Goal: Task Accomplishment & Management: Complete application form

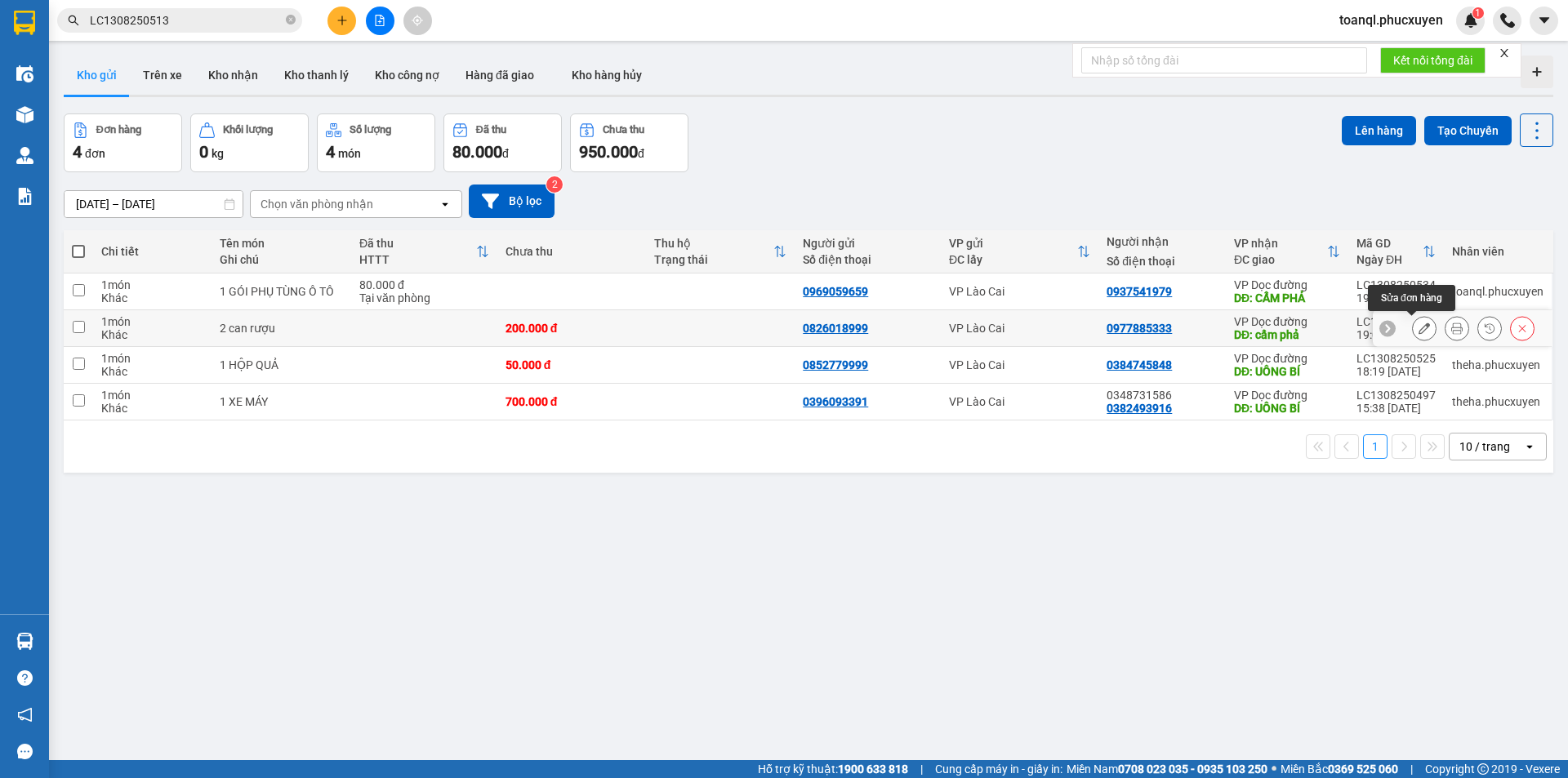
click at [1418, 327] on icon at bounding box center [1424, 328] width 12 height 12
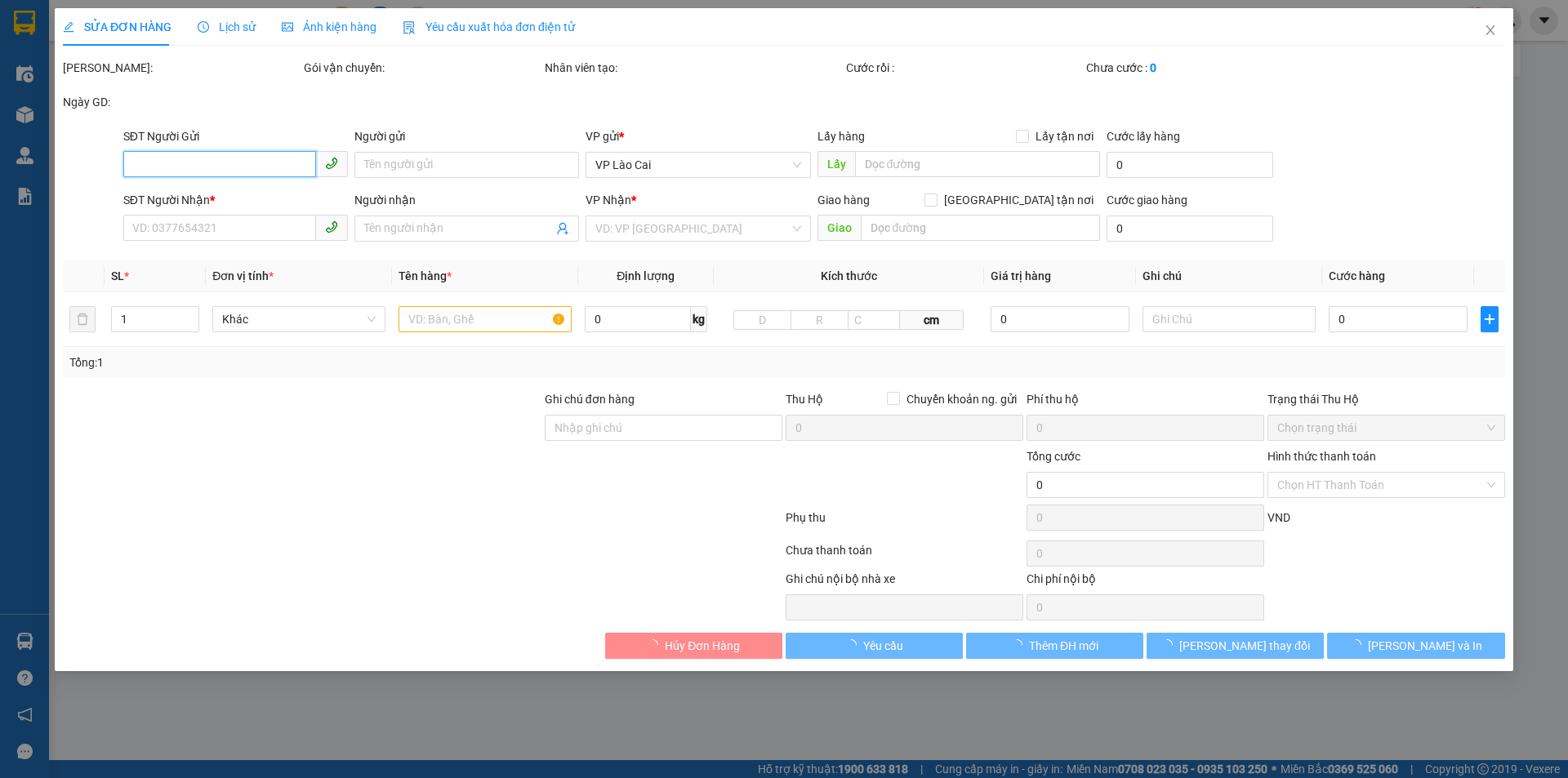
type input "0826018999"
type input "0977885333"
type input "cẩm phả"
type input "200.000"
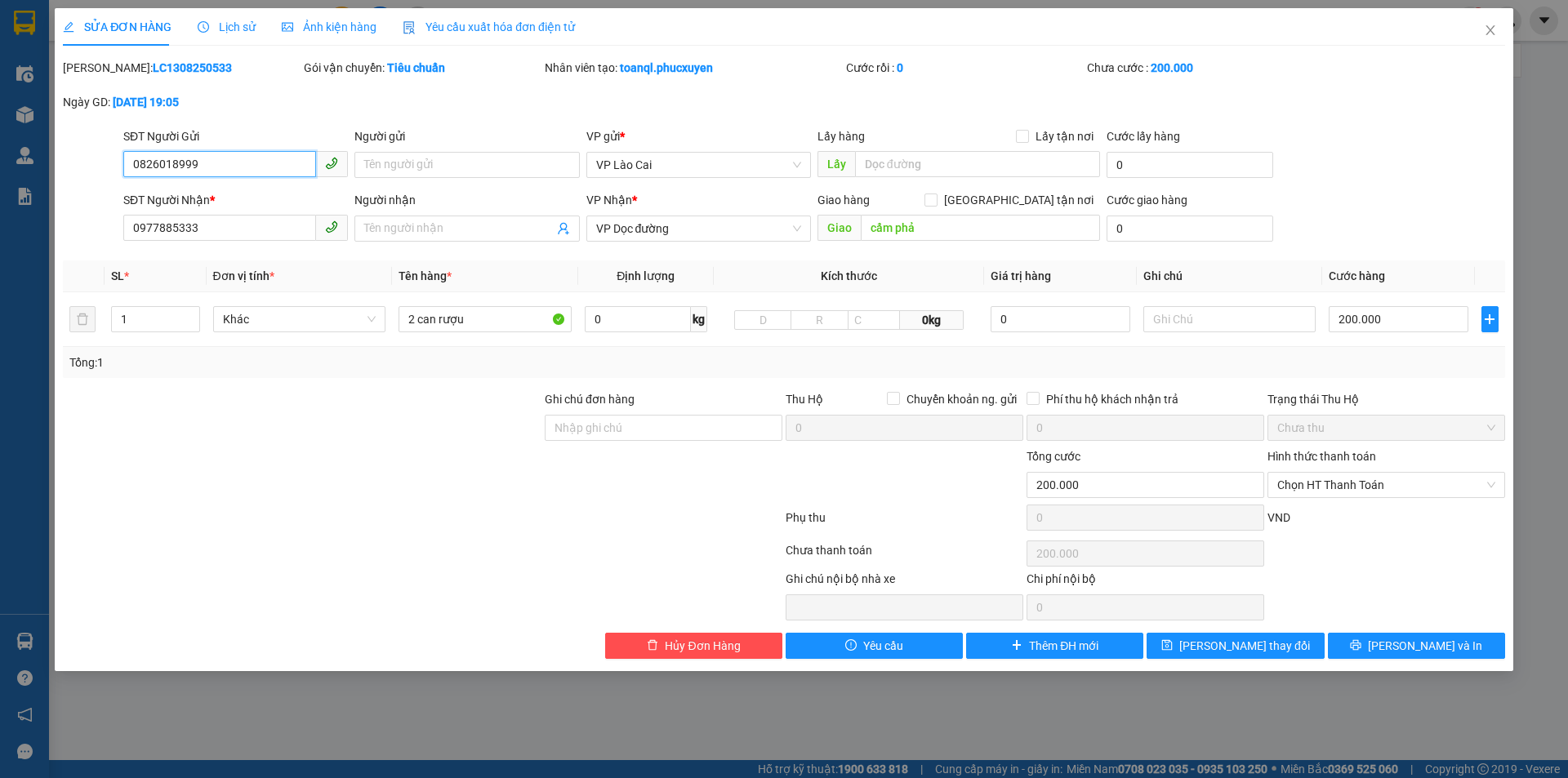
drag, startPoint x: 211, startPoint y: 160, endPoint x: 126, endPoint y: 170, distance: 85.6
click at [126, 170] on input "0826018999" at bounding box center [219, 163] width 193 height 26
drag, startPoint x: 201, startPoint y: 226, endPoint x: 115, endPoint y: 242, distance: 87.5
click at [115, 242] on div "SĐT Người Nhận * 0977885333 0977885333 Người nhận Tên người nhận VP Nhận * VP D…" at bounding box center [784, 219] width 1446 height 57
click at [1494, 33] on icon "close" at bounding box center [1490, 30] width 13 height 13
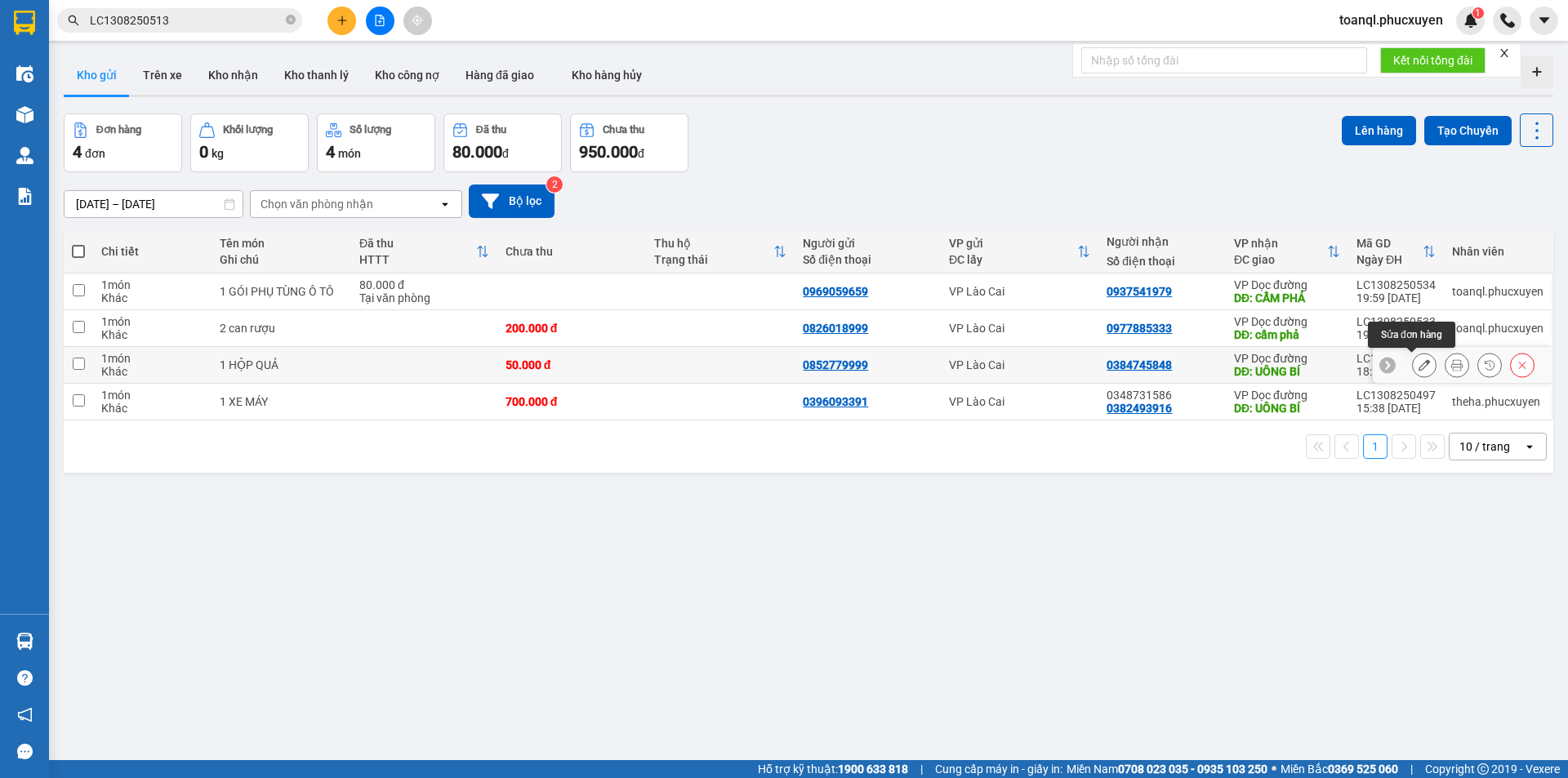
click at [1413, 358] on button at bounding box center [1424, 365] width 23 height 29
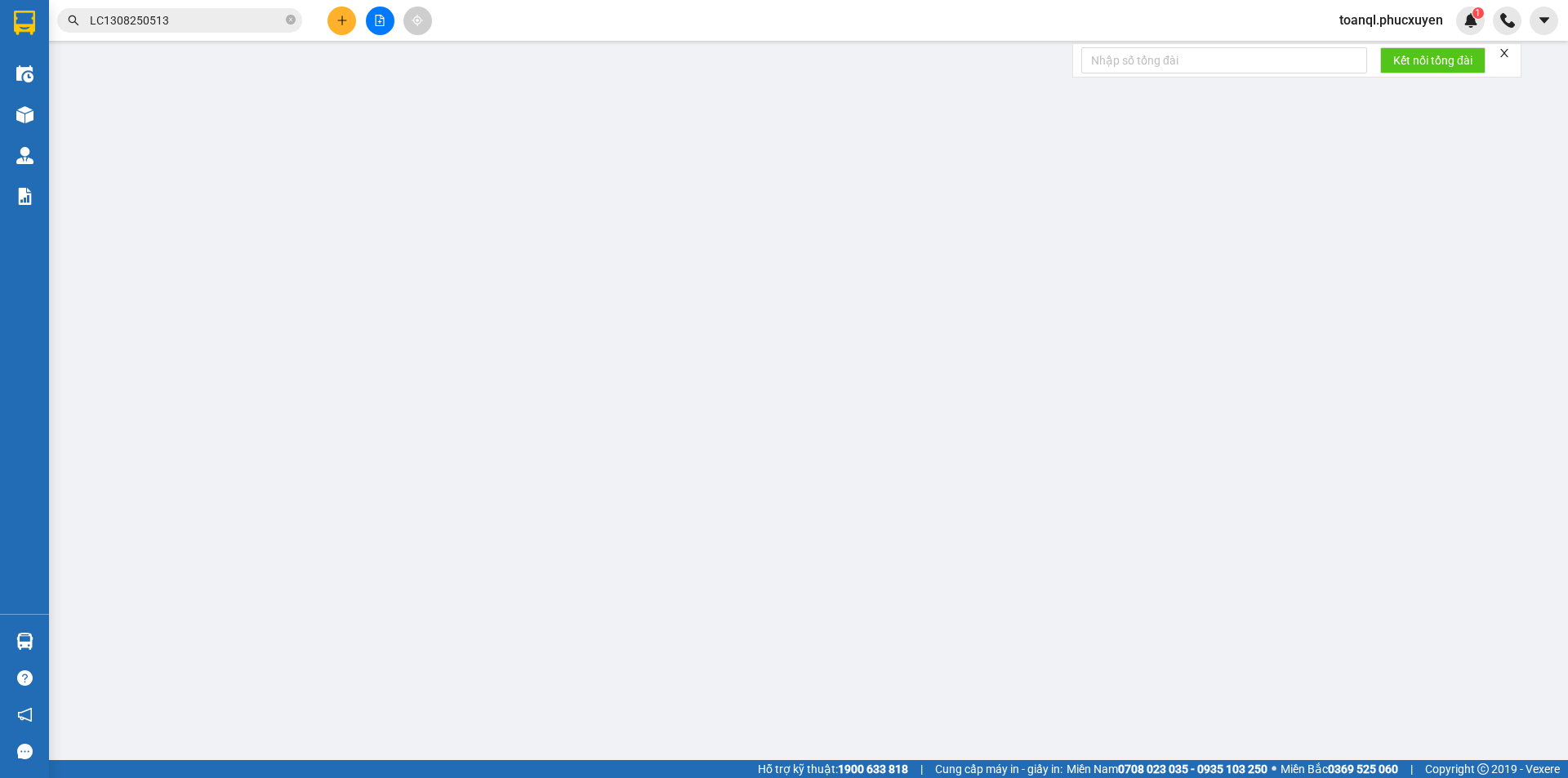
type input "0852779999"
type input "0384745848"
type input "UÔNG BÍ"
type input "50.000"
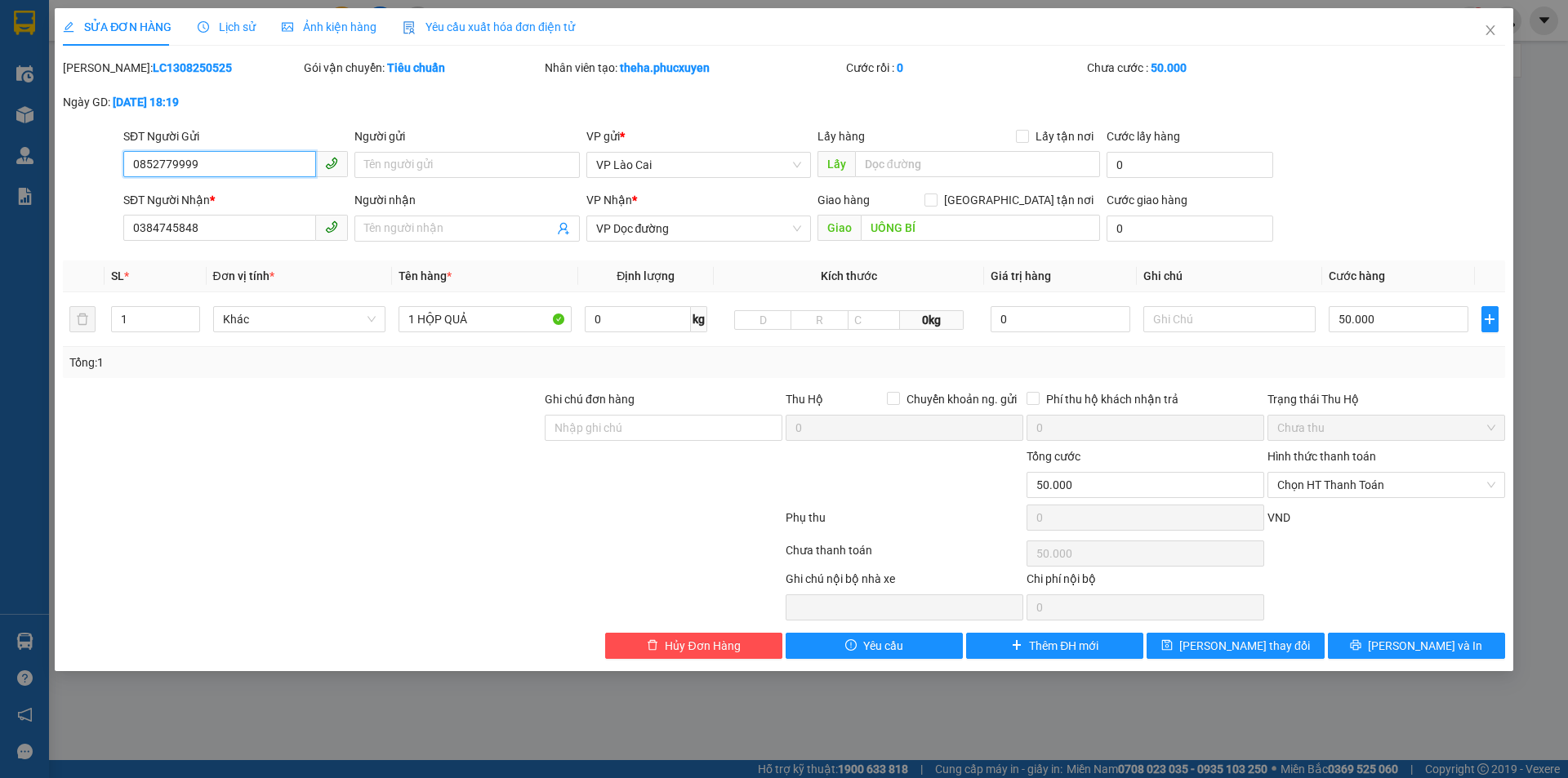
drag, startPoint x: 220, startPoint y: 166, endPoint x: 79, endPoint y: 167, distance: 141.0
click at [79, 167] on div "SĐT Người Gửi 0852779999 0852779999 Người gửi Tên người gửi VP gửi * VP Lào Cai…" at bounding box center [784, 156] width 1446 height 57
drag, startPoint x: 205, startPoint y: 228, endPoint x: 97, endPoint y: 237, distance: 108.4
click at [97, 237] on div "SĐT Người Nhận * 0384745848 0384745848 Người nhận Tên người nhận VP Nhận * VP D…" at bounding box center [784, 219] width 1446 height 57
click at [1496, 20] on span "Close" at bounding box center [1490, 30] width 45 height 45
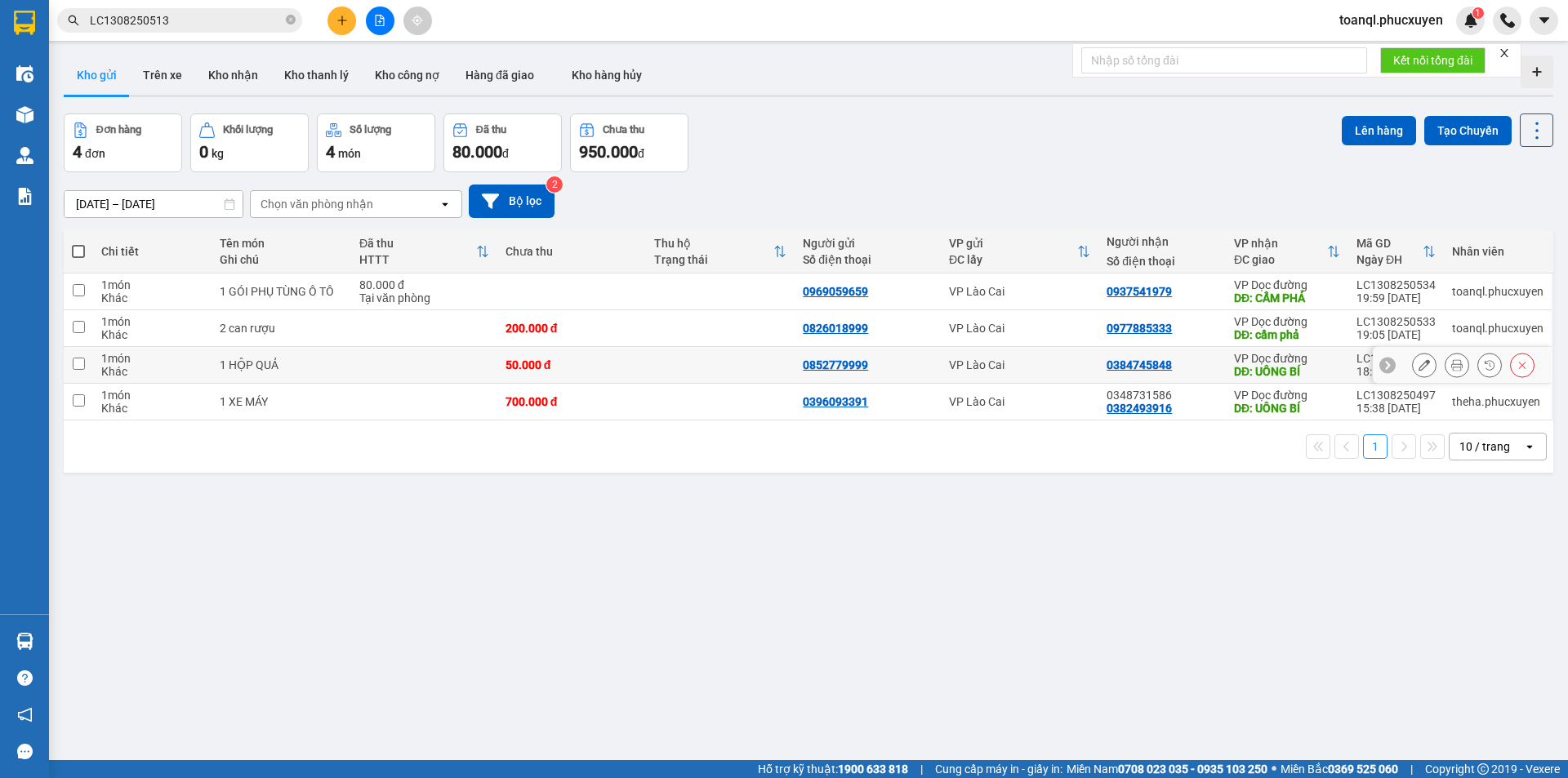
click at [508, 358] on div "50.000 đ" at bounding box center [571, 364] width 132 height 13
checkbox input "true"
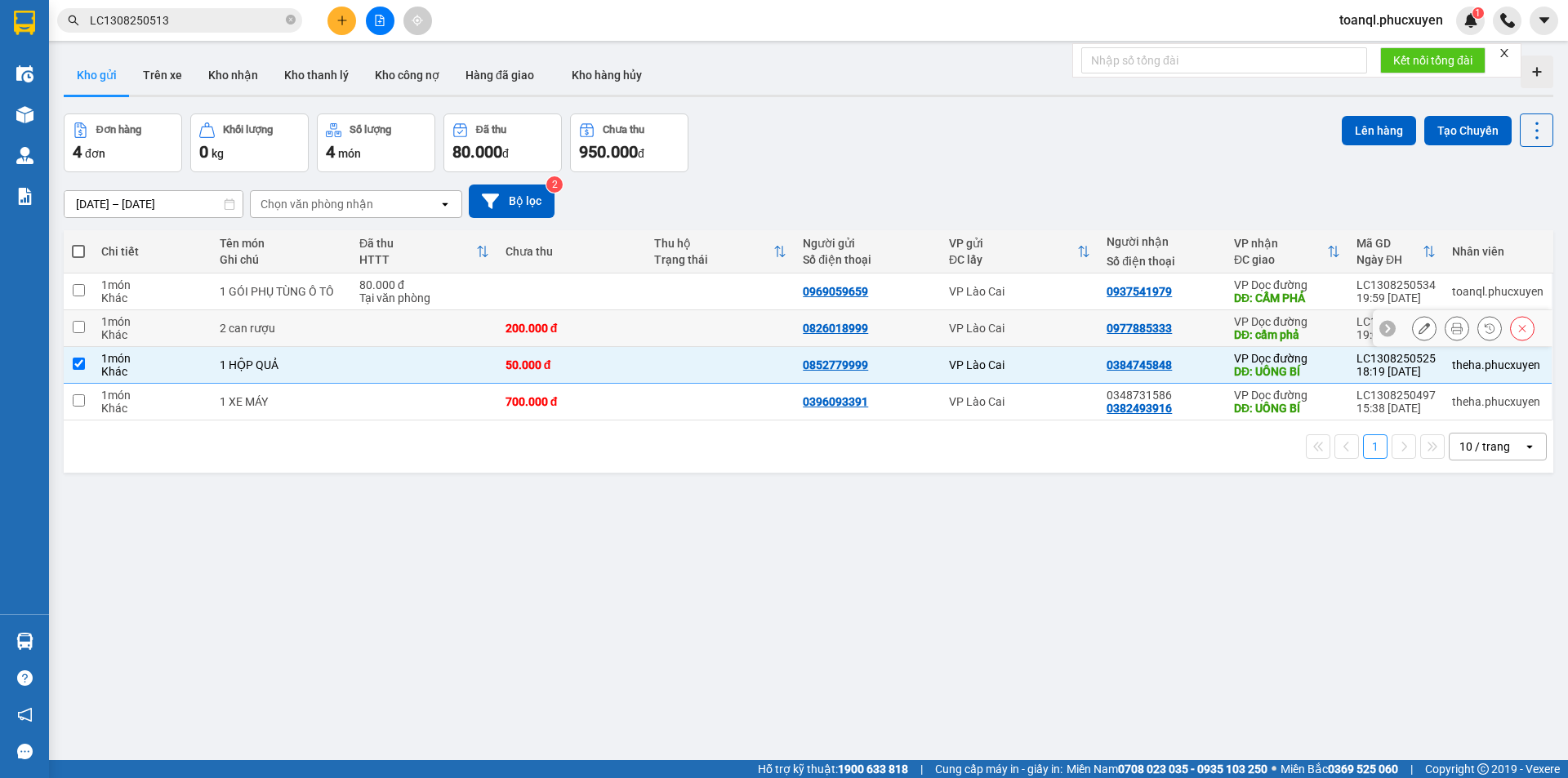
click at [521, 322] on div "200.000 đ" at bounding box center [571, 328] width 132 height 13
checkbox input "true"
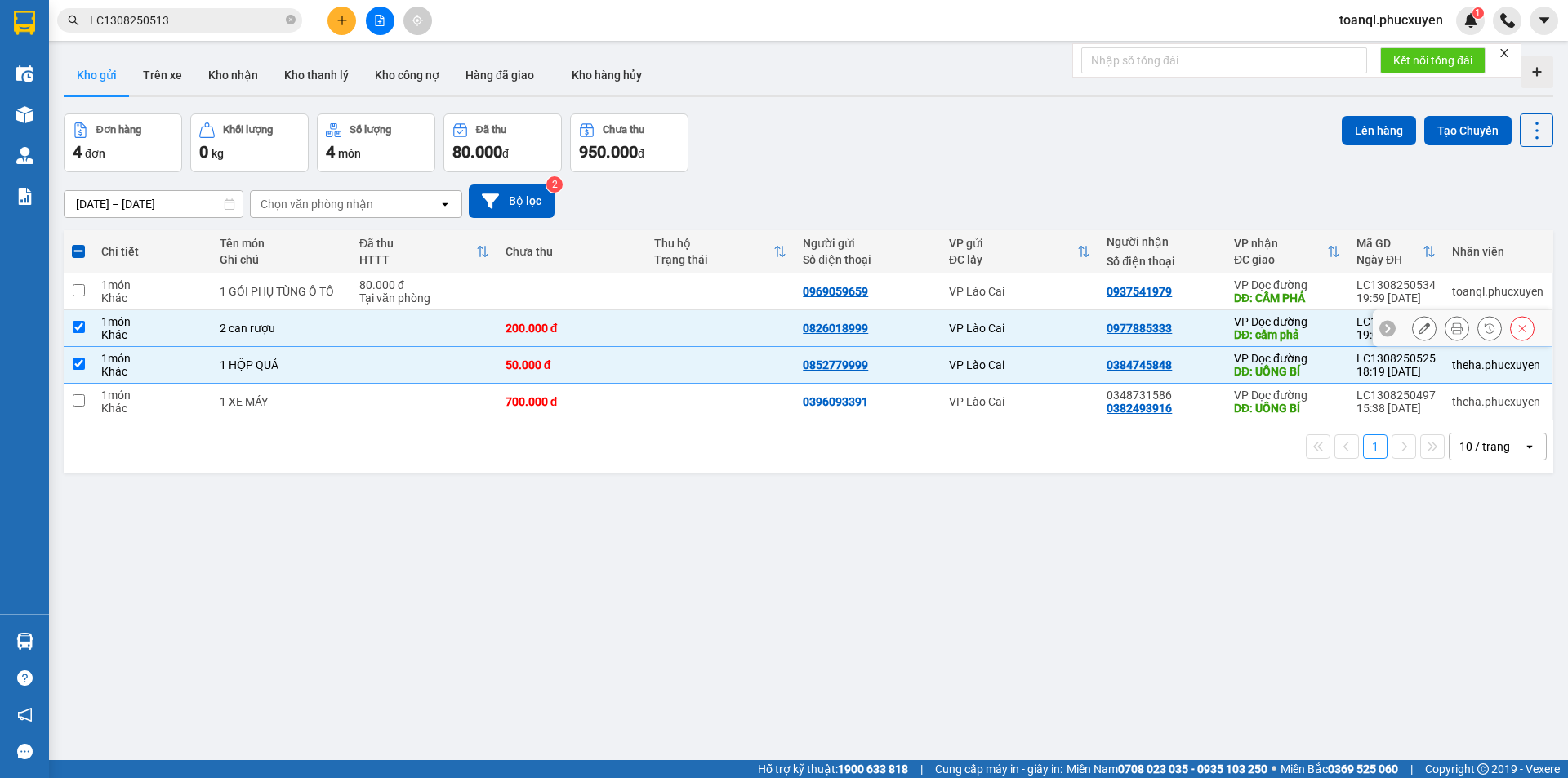
click at [530, 295] on td at bounding box center [571, 291] width 149 height 37
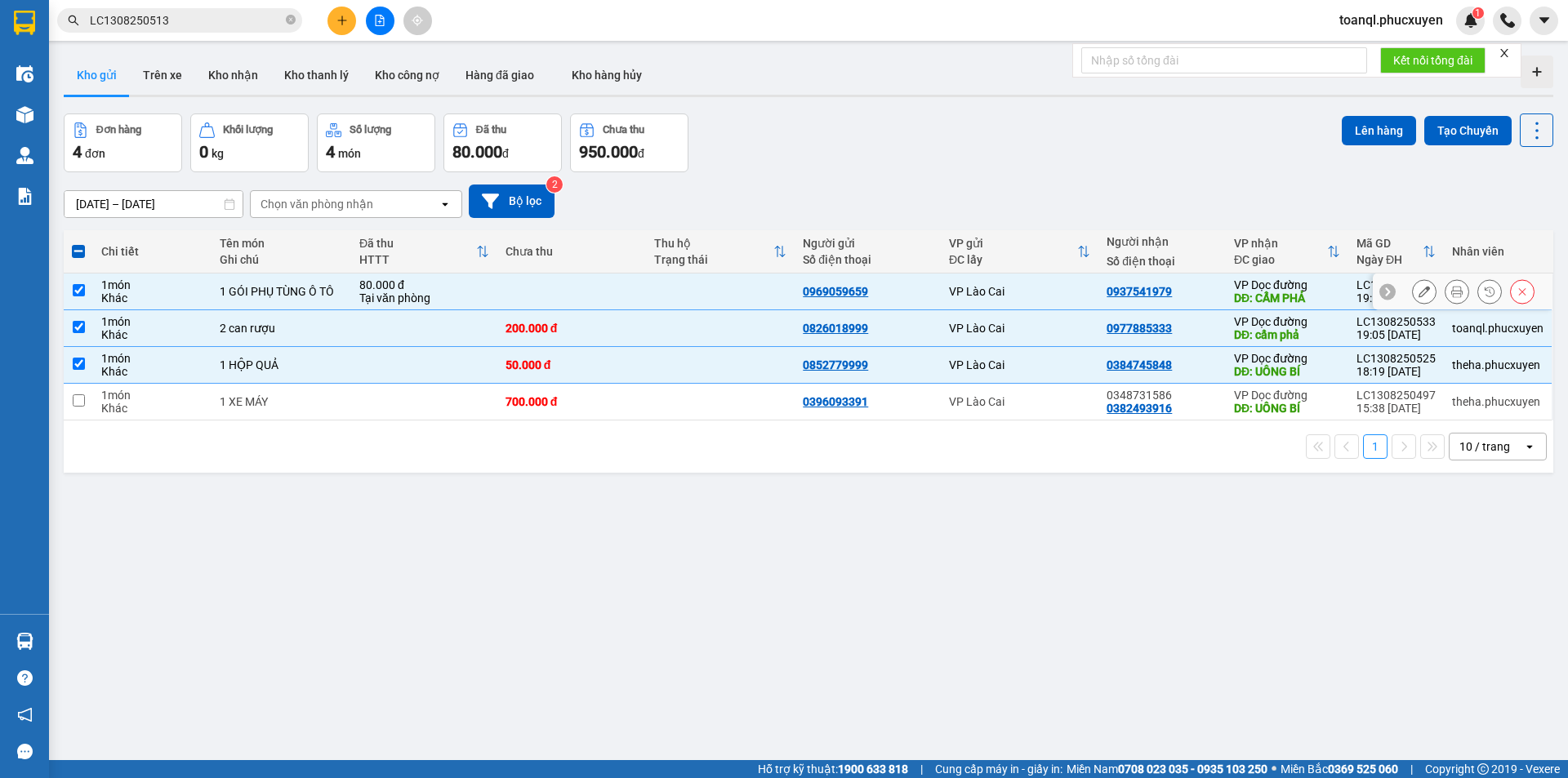
checkbox input "true"
click at [1378, 132] on button "Lên hàng" at bounding box center [1378, 130] width 74 height 29
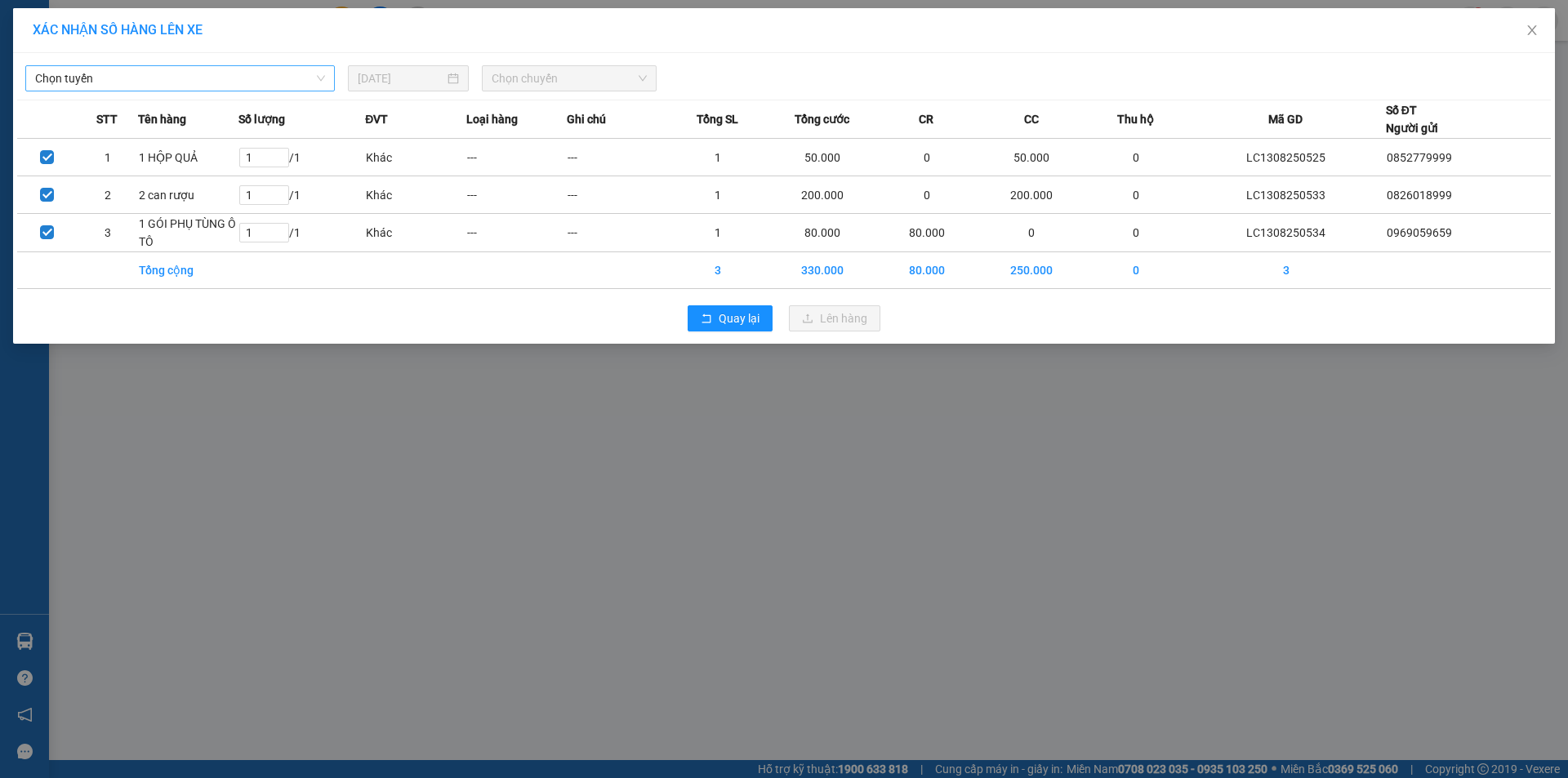
click at [185, 80] on span "Chọn tuyến" at bounding box center [179, 78] width 290 height 24
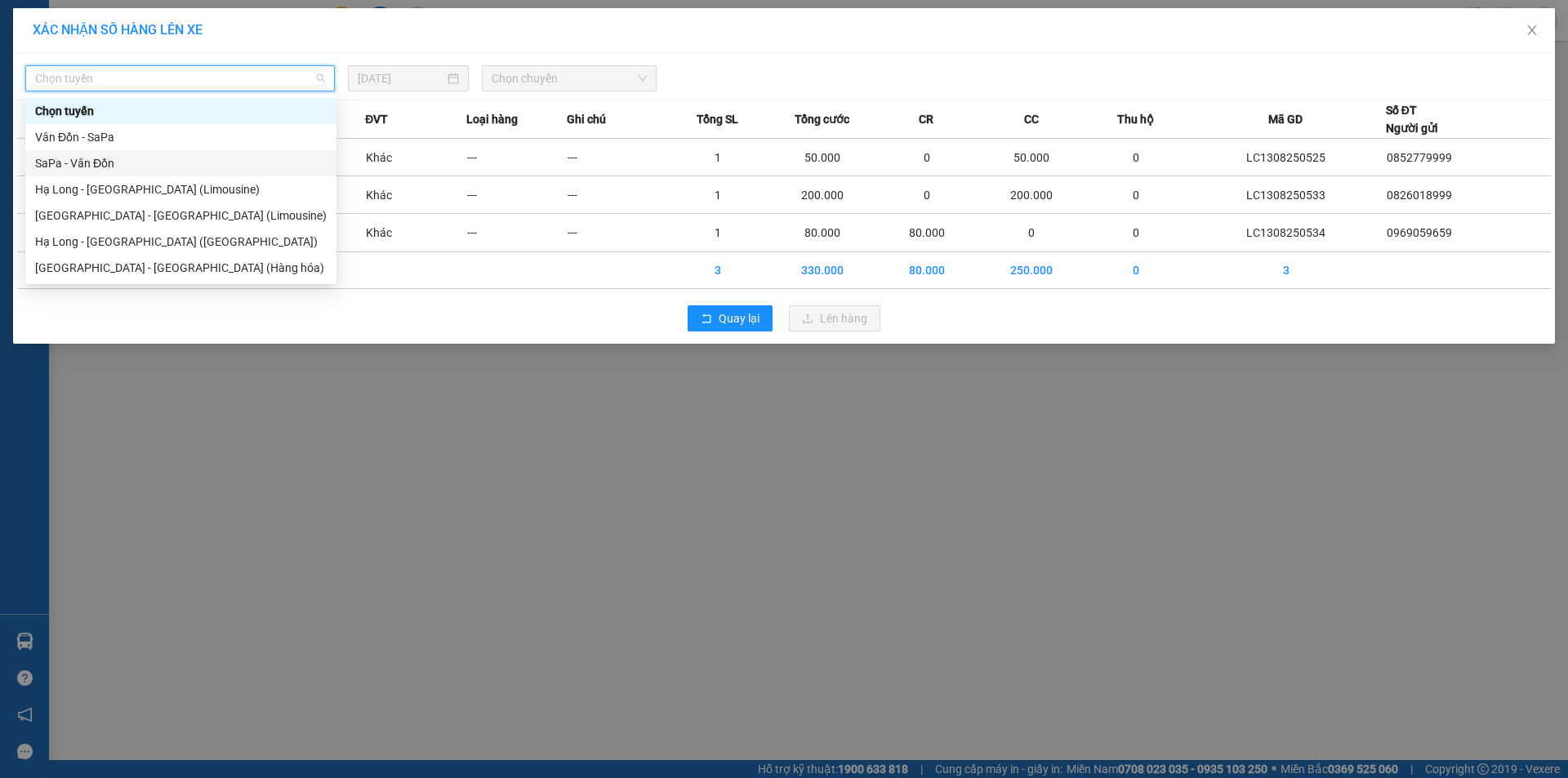
drag, startPoint x: 104, startPoint y: 161, endPoint x: 331, endPoint y: 131, distance: 229.0
click at [105, 161] on div "SaPa - Vân Đồn" at bounding box center [180, 163] width 291 height 18
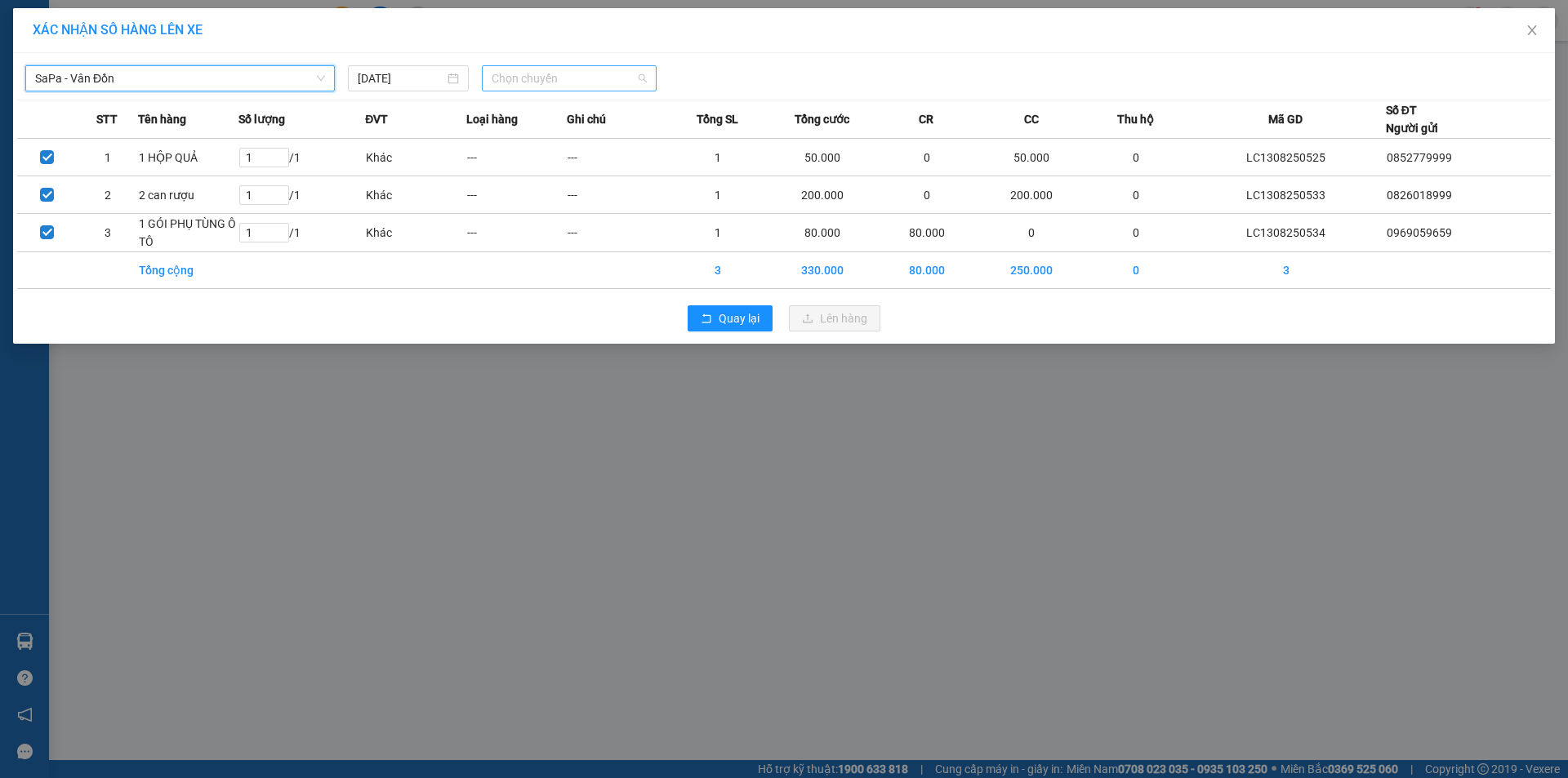
click at [605, 78] on span "Chọn chuyến" at bounding box center [569, 78] width 155 height 24
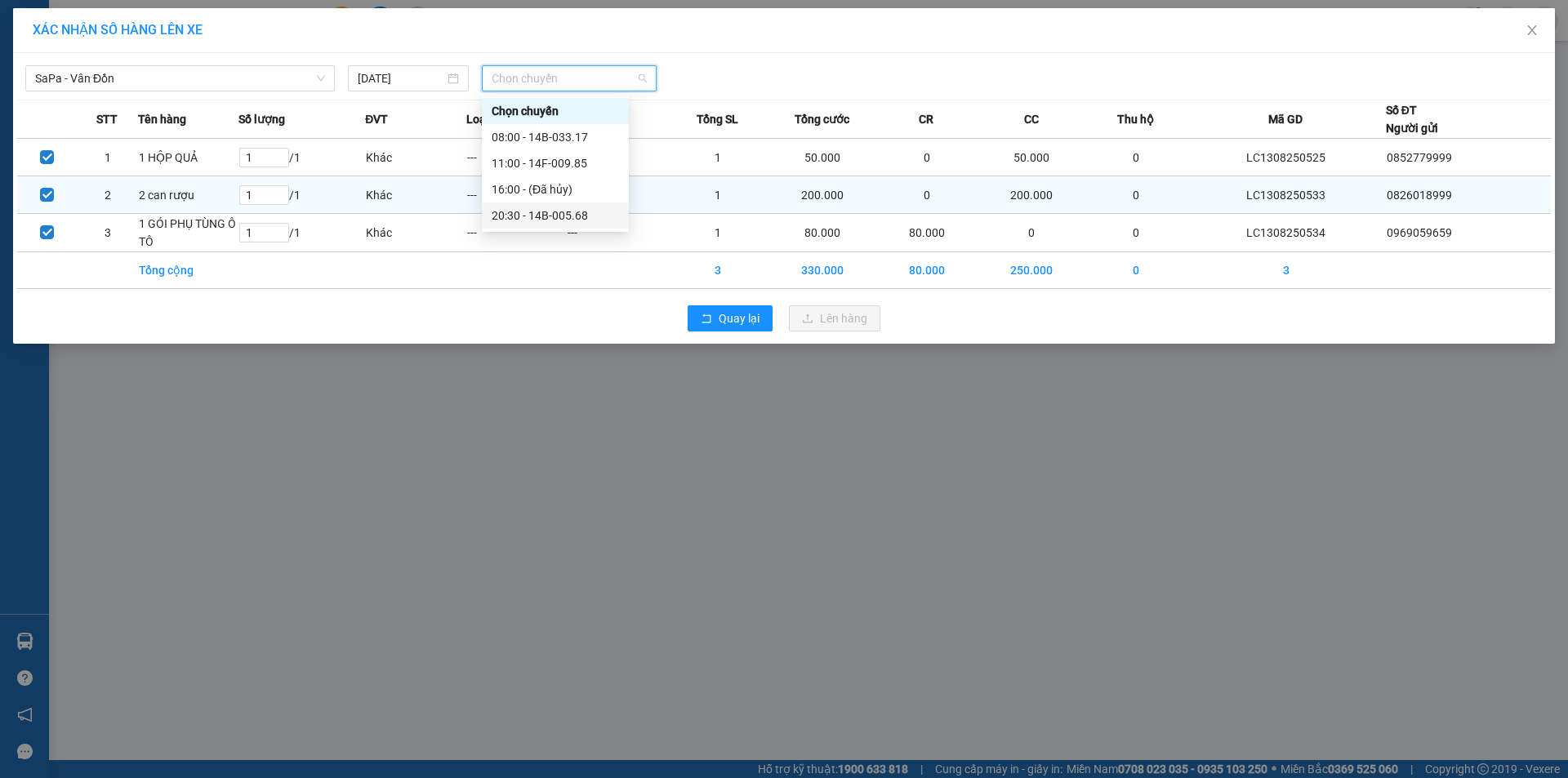
drag, startPoint x: 574, startPoint y: 216, endPoint x: 603, endPoint y: 215, distance: 29.0
click at [584, 215] on div "20:30 - 14B-005.68" at bounding box center [554, 216] width 127 height 18
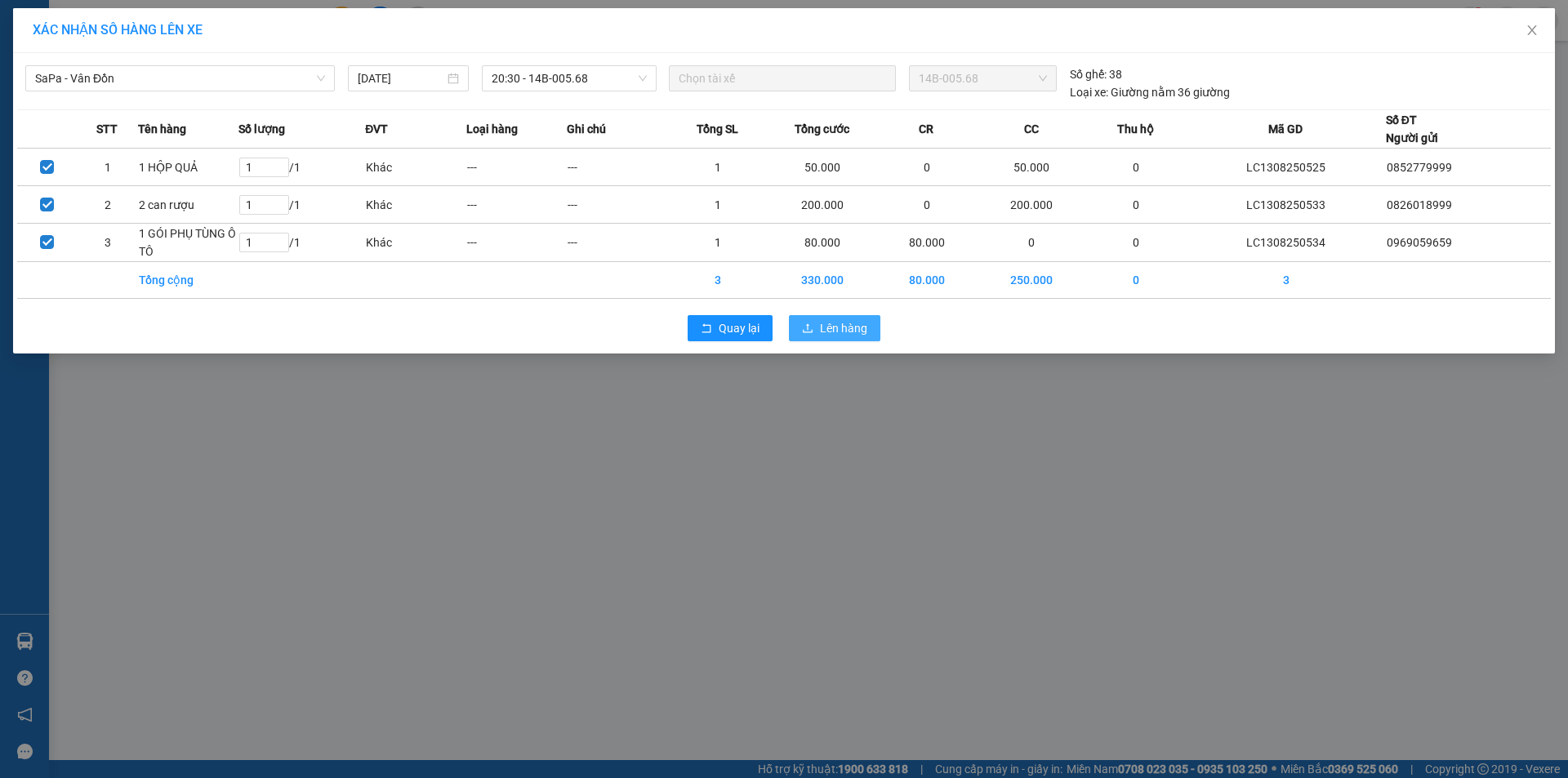
click at [852, 323] on span "Lên hàng" at bounding box center [843, 328] width 47 height 18
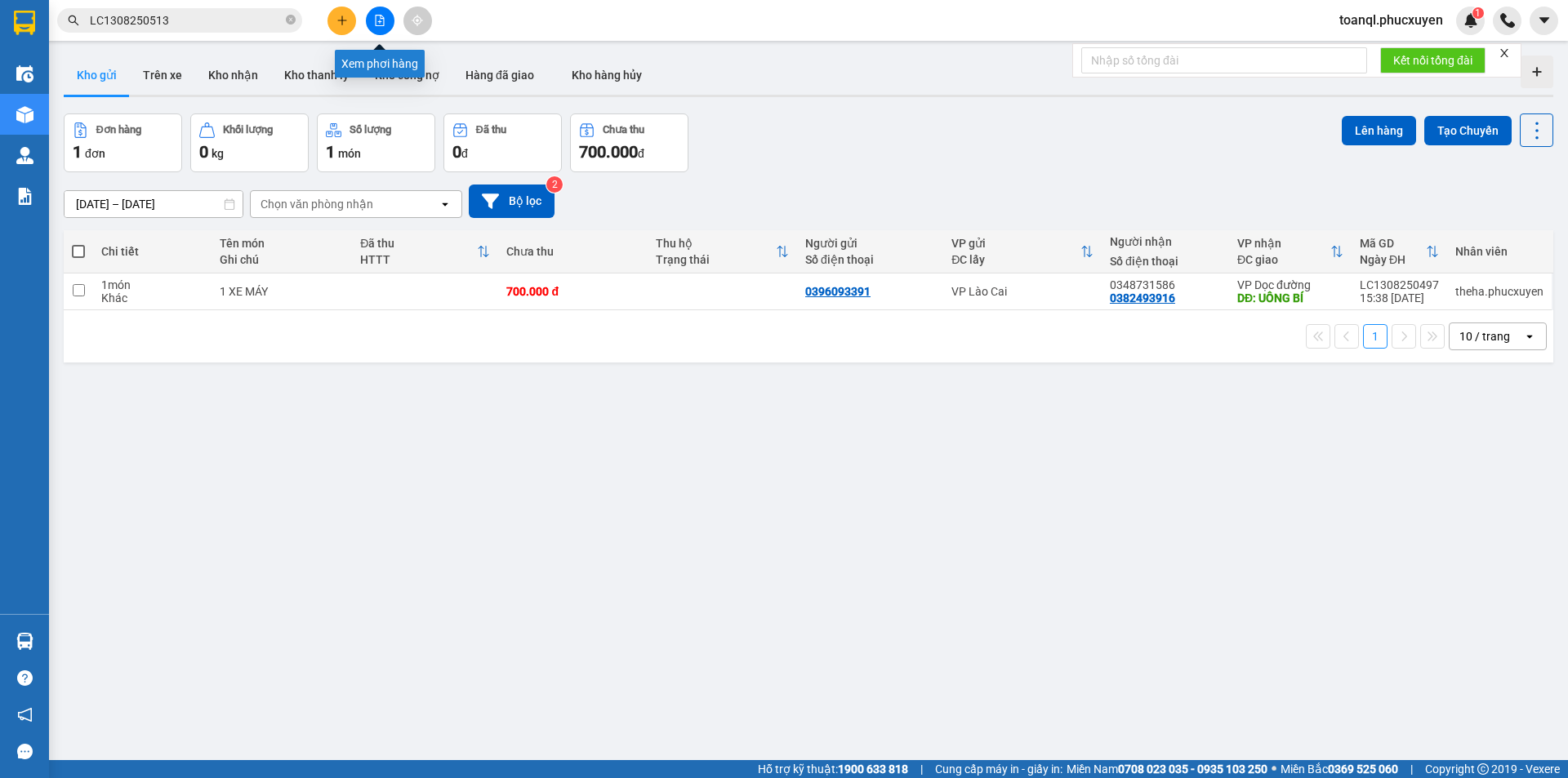
click at [386, 17] on button at bounding box center [380, 20] width 29 height 29
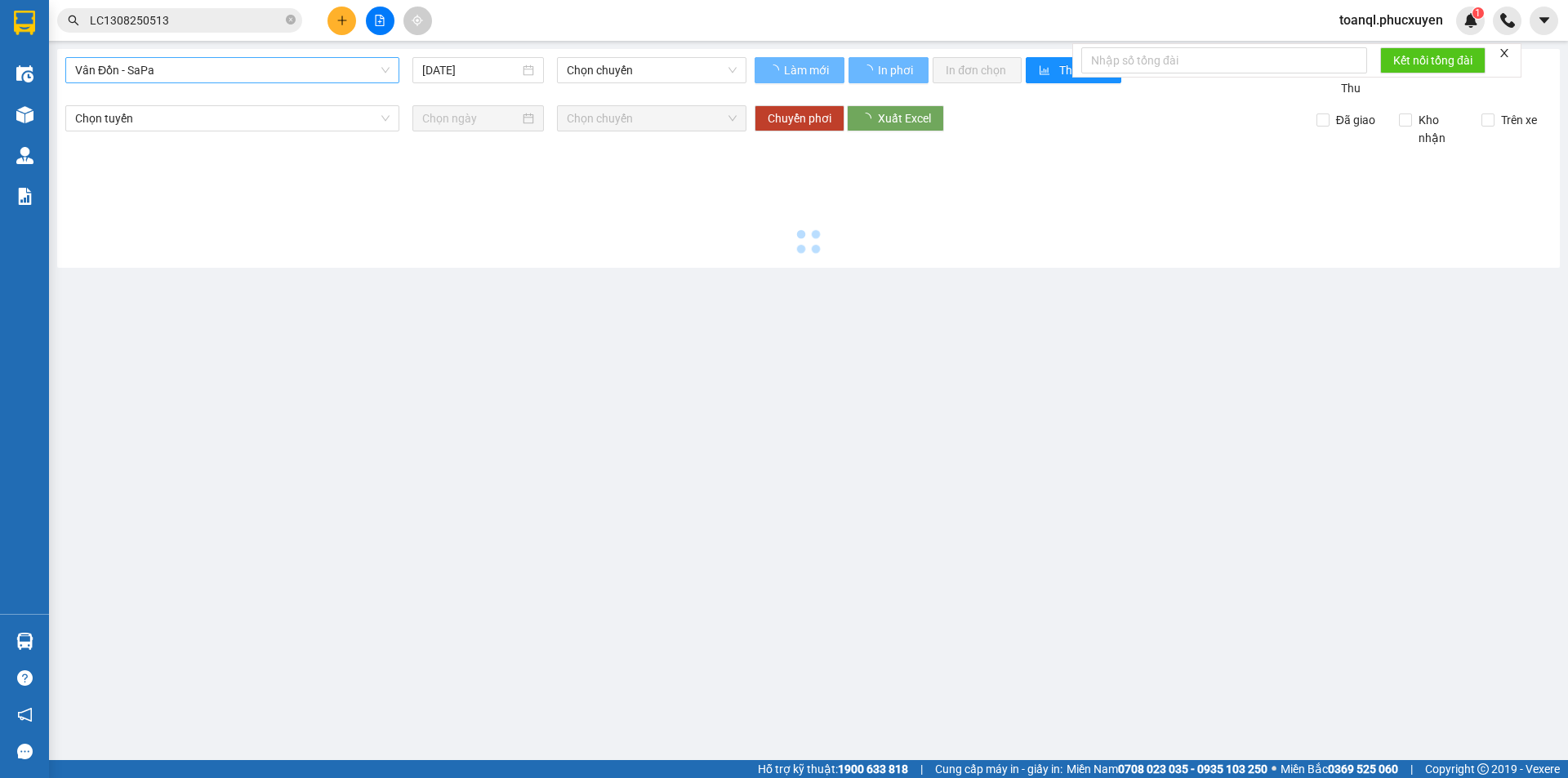
type input "[DATE]"
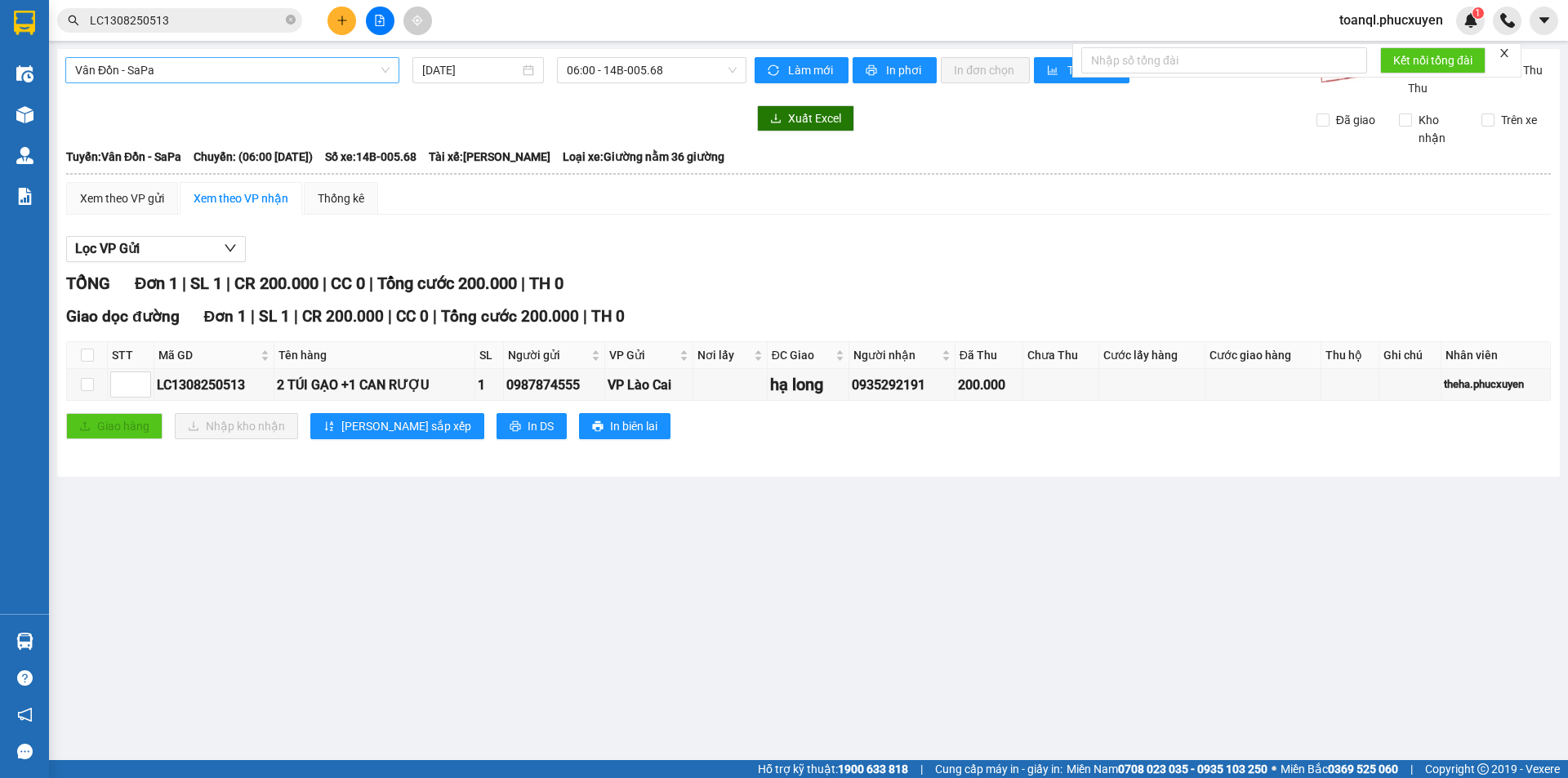
click at [234, 73] on span "Vân Đồn - SaPa" at bounding box center [232, 70] width 315 height 24
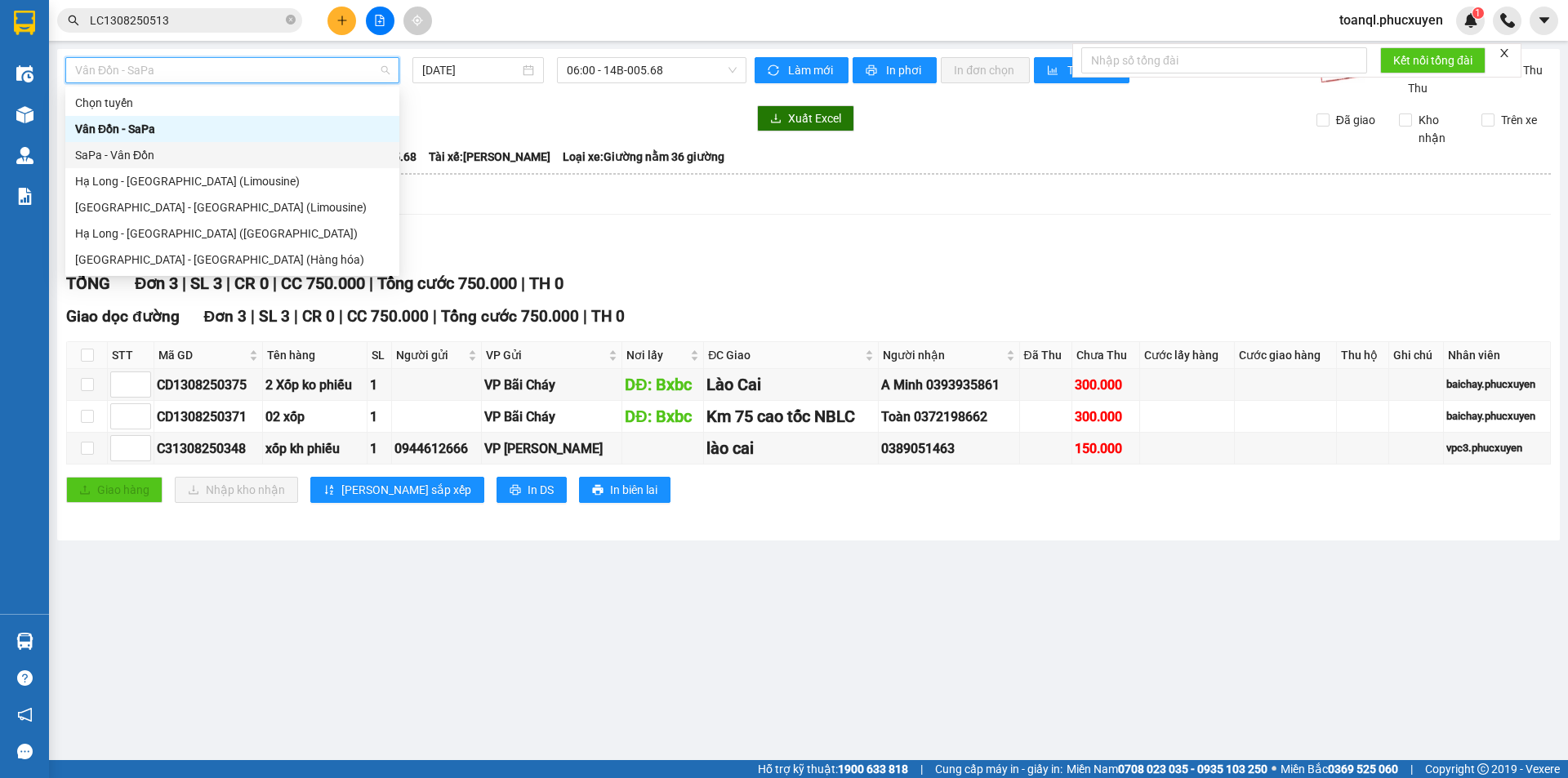
drag, startPoint x: 121, startPoint y: 152, endPoint x: 208, endPoint y: 124, distance: 91.4
click at [125, 151] on div "SaPa - Vân Đồn" at bounding box center [232, 155] width 315 height 18
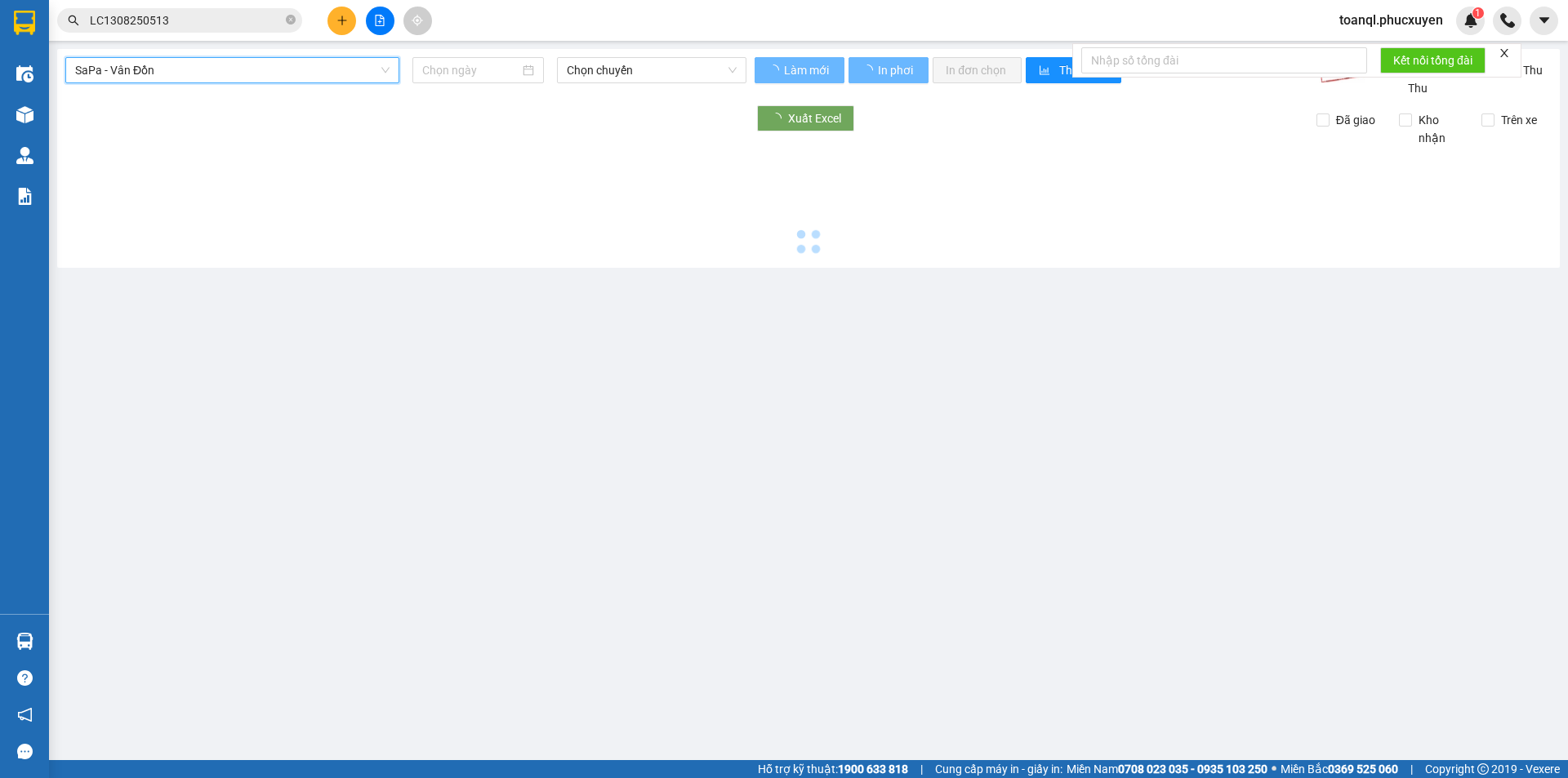
type input "[DATE]"
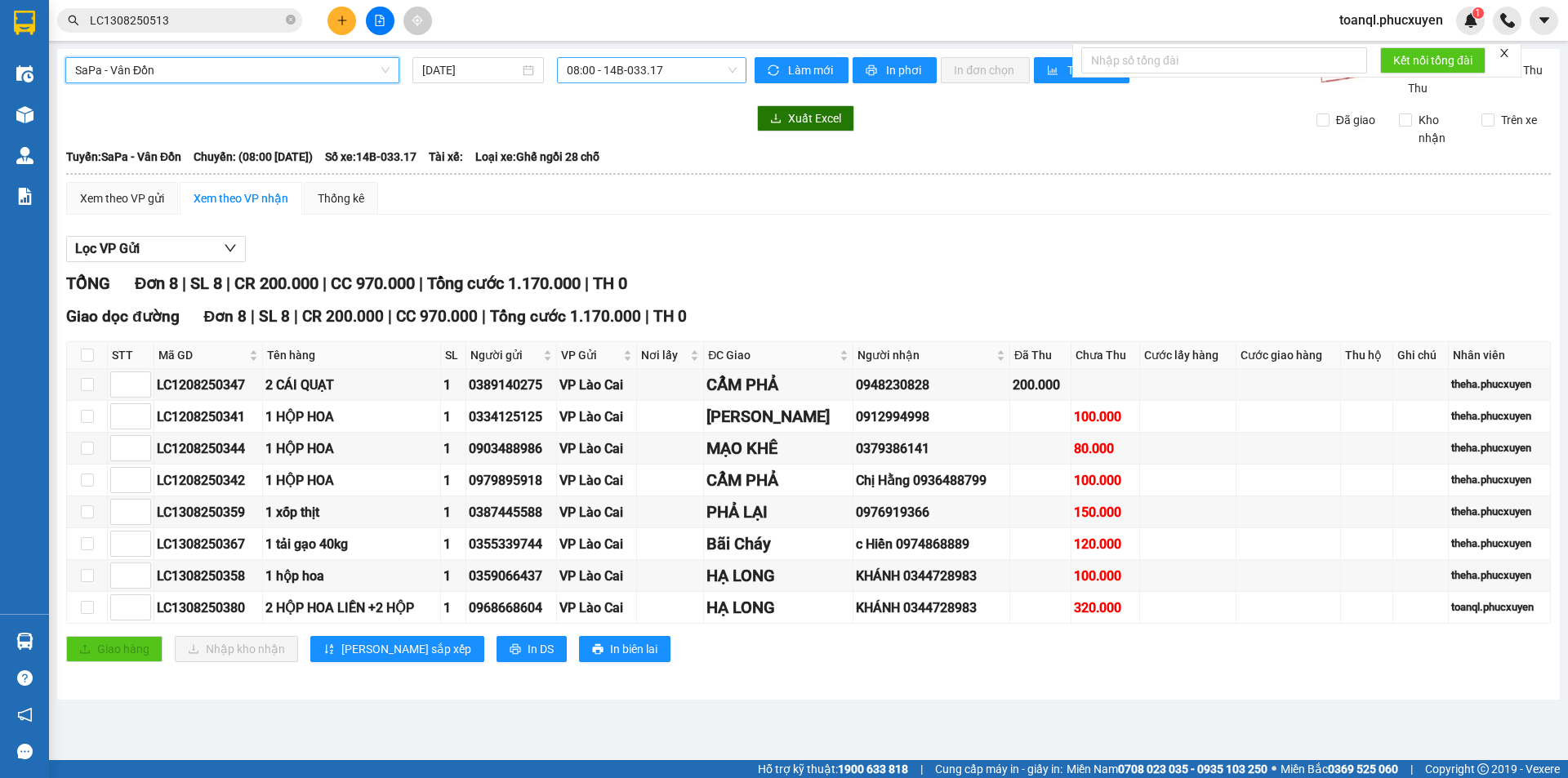
click at [677, 68] on span "08:00 - 14B-033.17" at bounding box center [652, 70] width 170 height 24
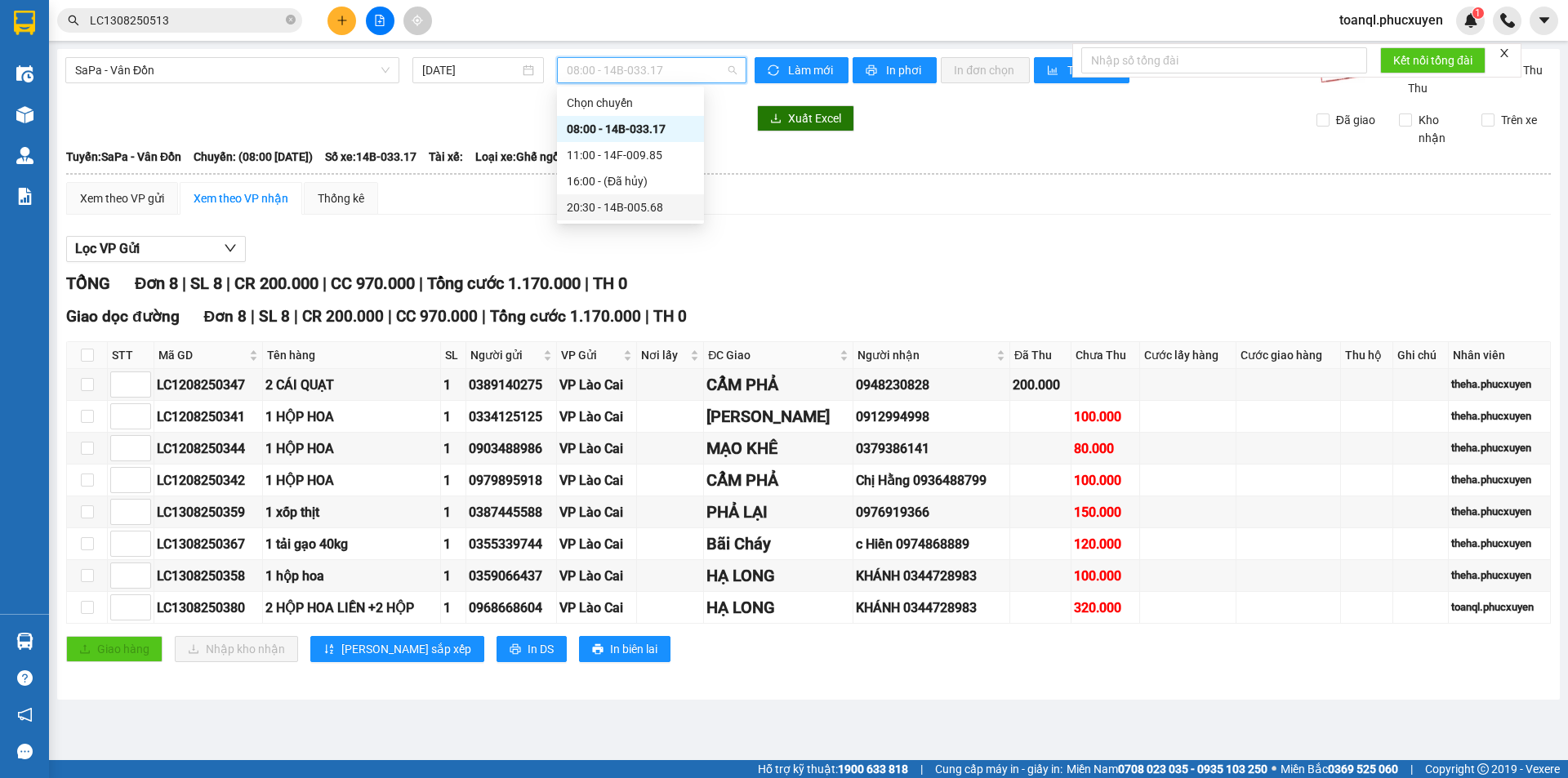
click at [637, 209] on div "20:30 - 14B-005.68" at bounding box center [630, 208] width 127 height 18
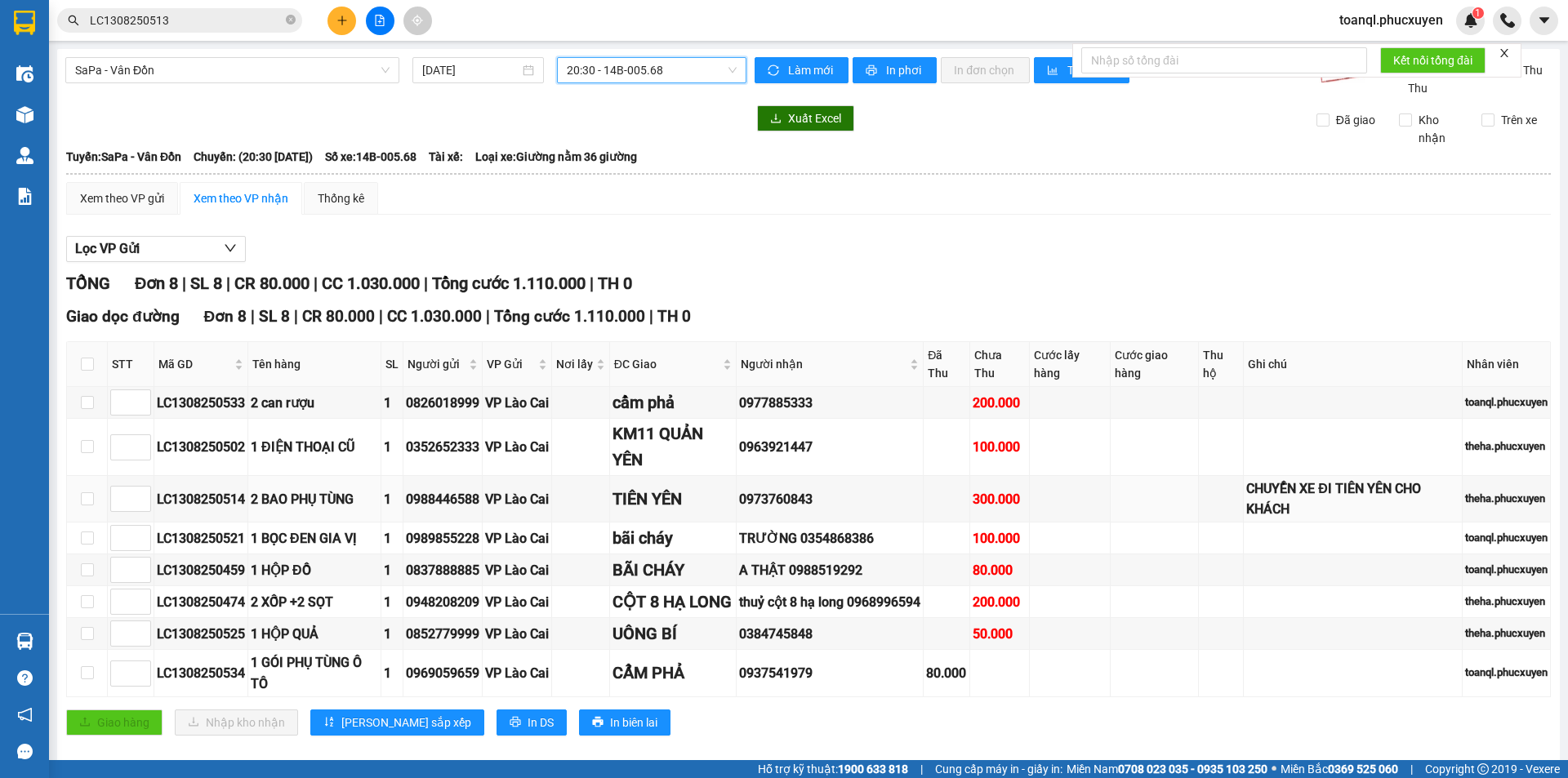
scroll to position [46, 0]
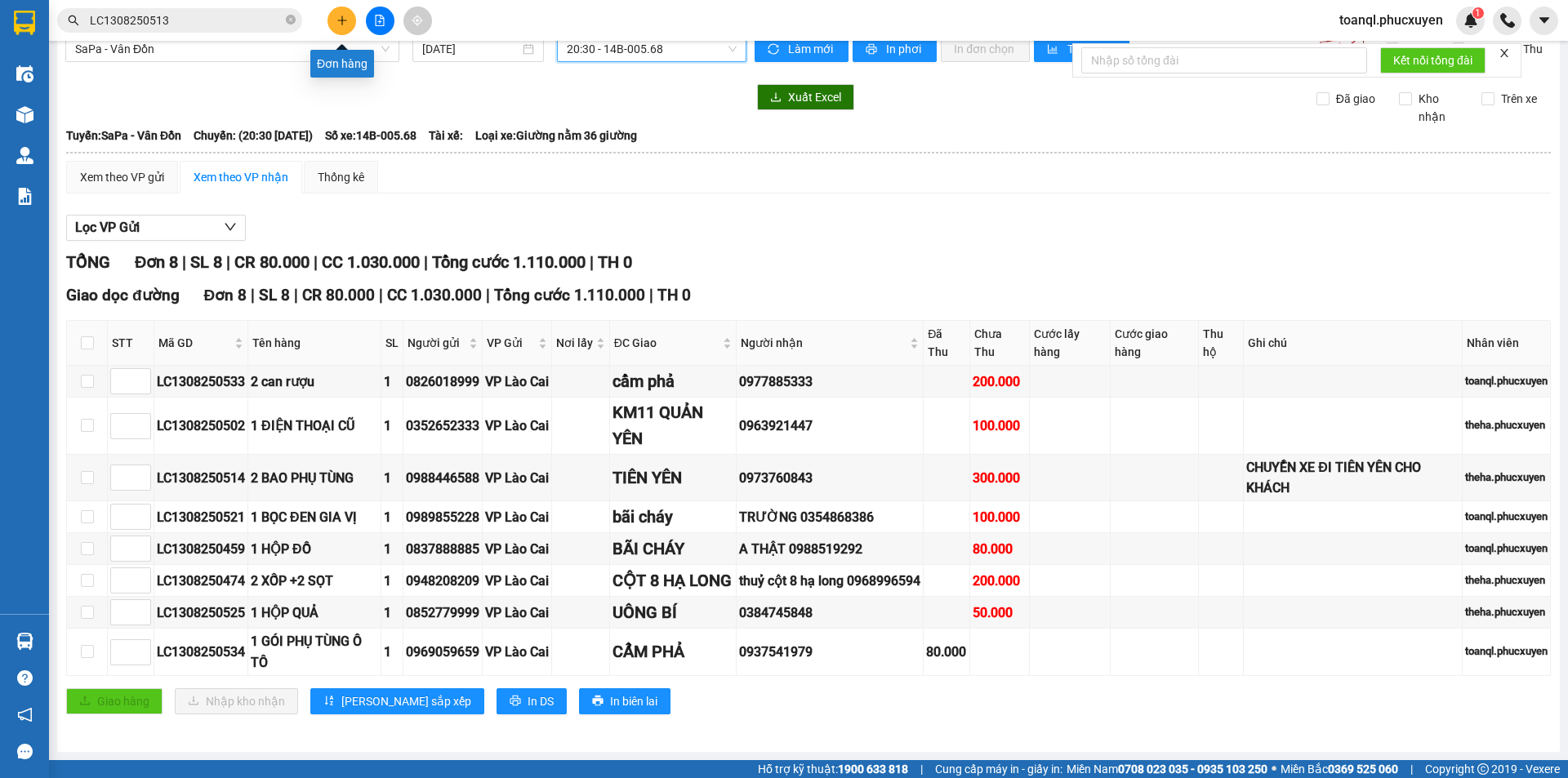
click at [384, 24] on icon "file-add" at bounding box center [380, 20] width 12 height 12
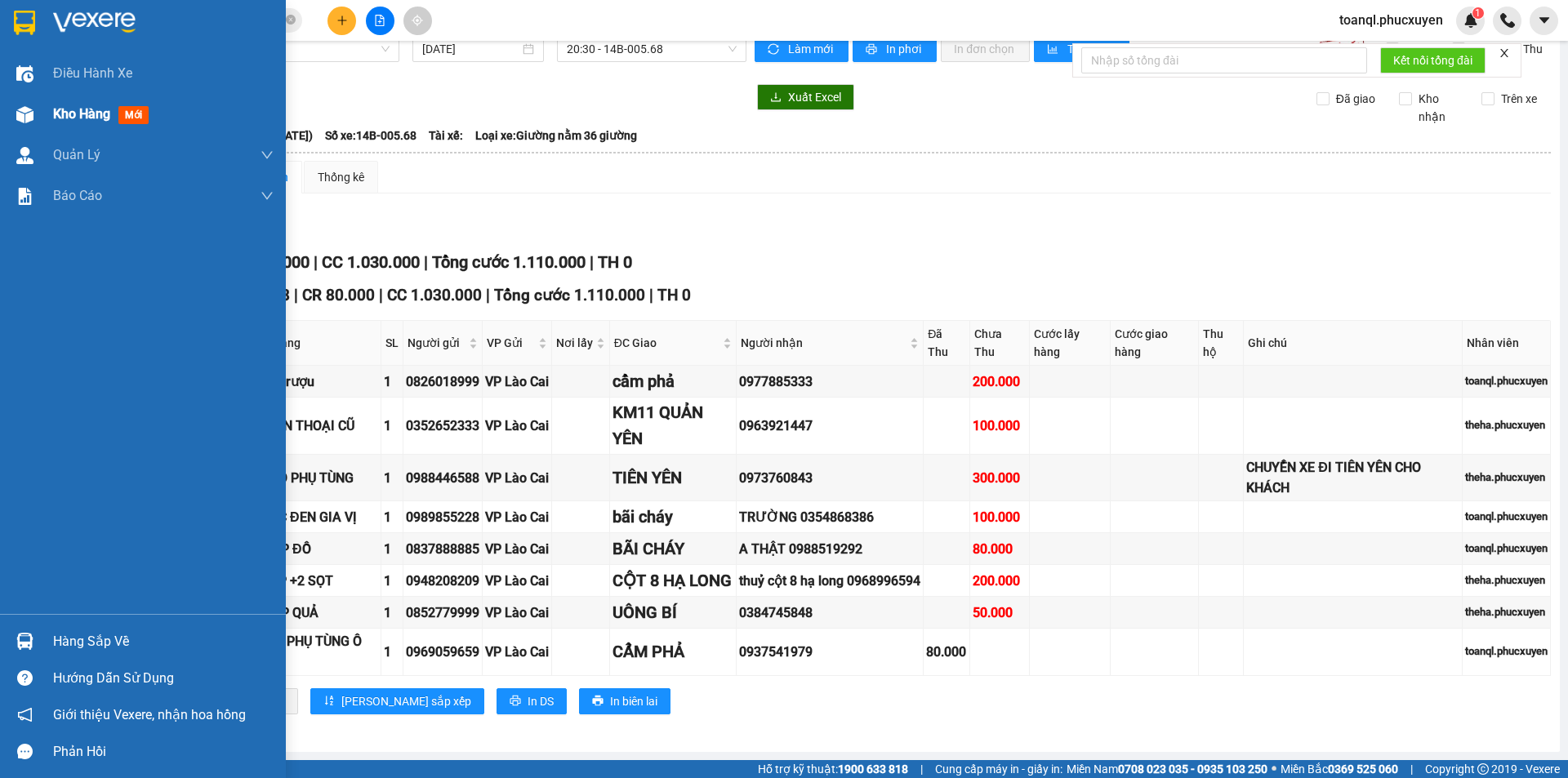
drag, startPoint x: 21, startPoint y: 113, endPoint x: 279, endPoint y: 10, distance: 277.8
click at [21, 113] on img at bounding box center [24, 114] width 17 height 17
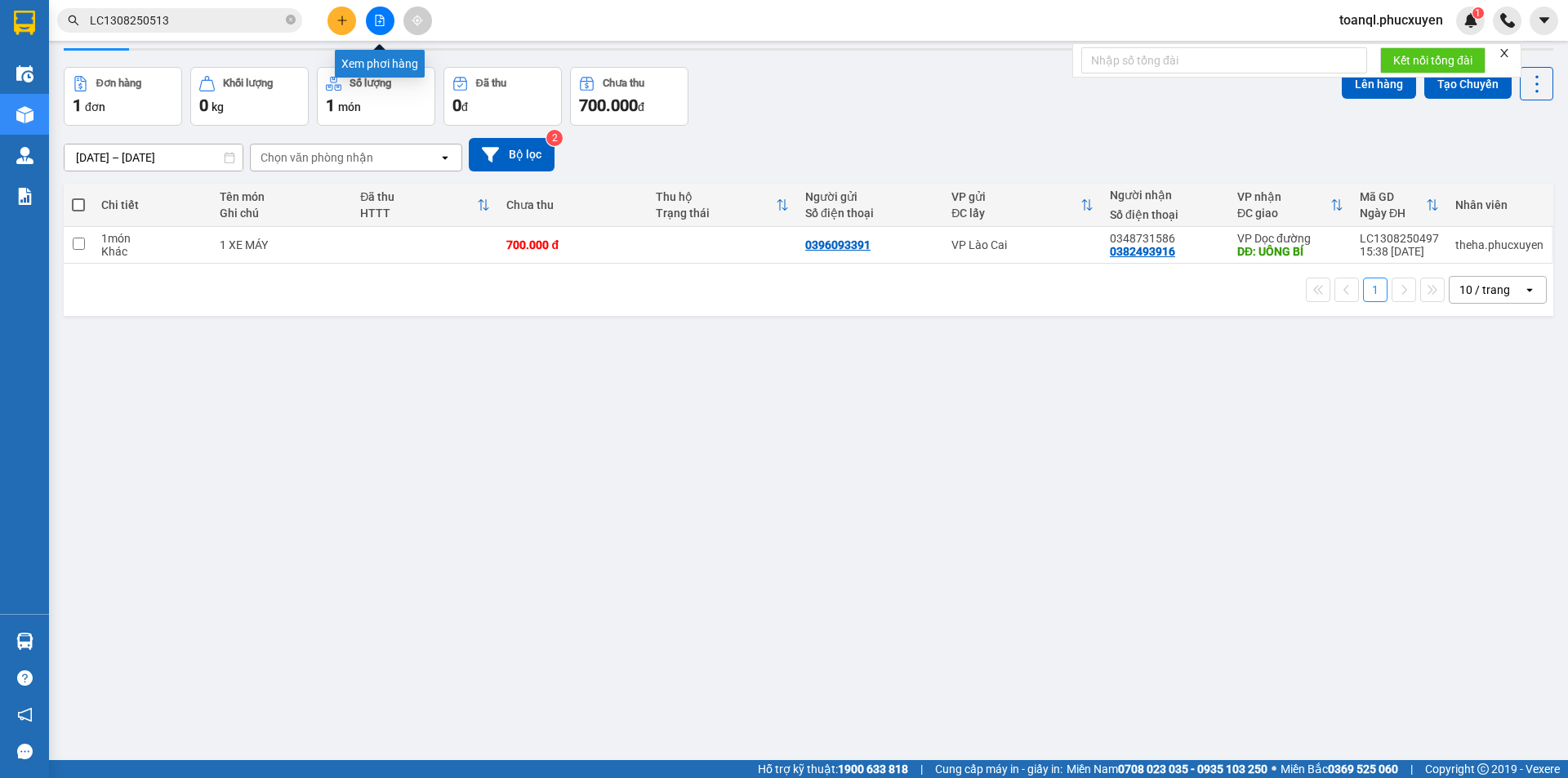
click at [381, 21] on icon "file-add" at bounding box center [380, 20] width 12 height 12
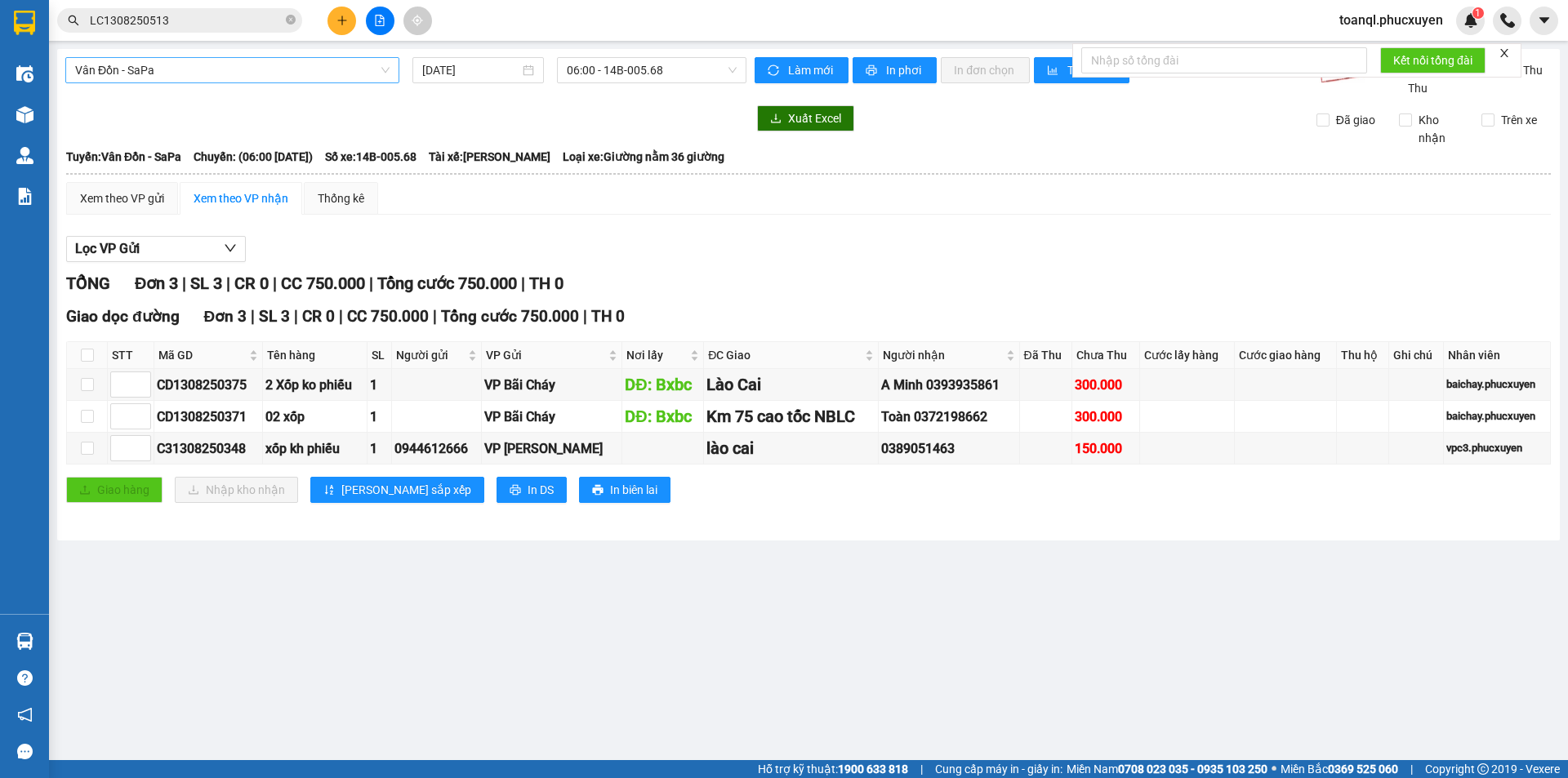
click at [214, 70] on span "Vân Đồn - SaPa" at bounding box center [232, 70] width 315 height 24
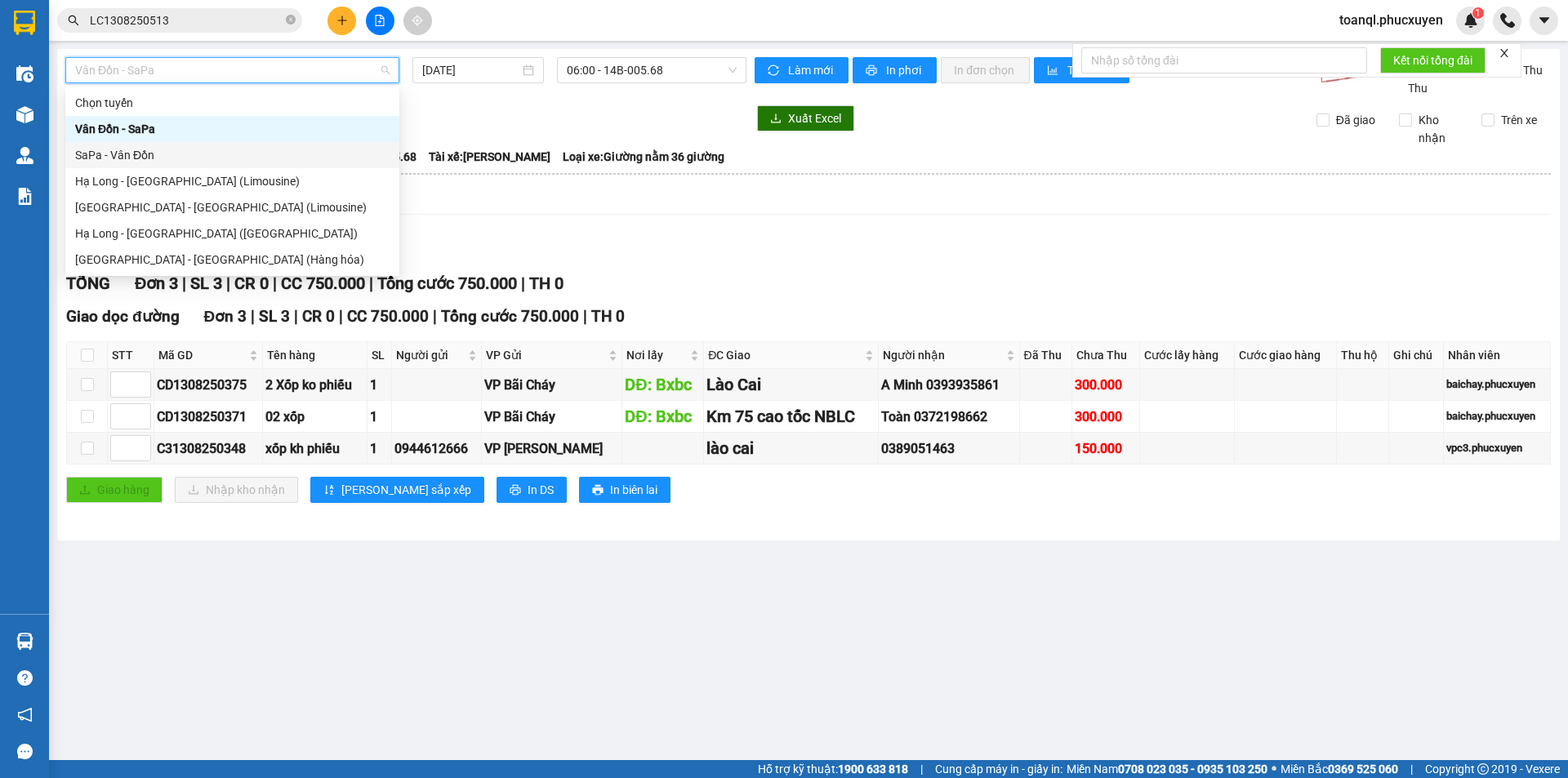
drag, startPoint x: 113, startPoint y: 157, endPoint x: 487, endPoint y: 87, distance: 380.5
click at [114, 157] on div "SaPa - Vân Đồn" at bounding box center [232, 155] width 315 height 18
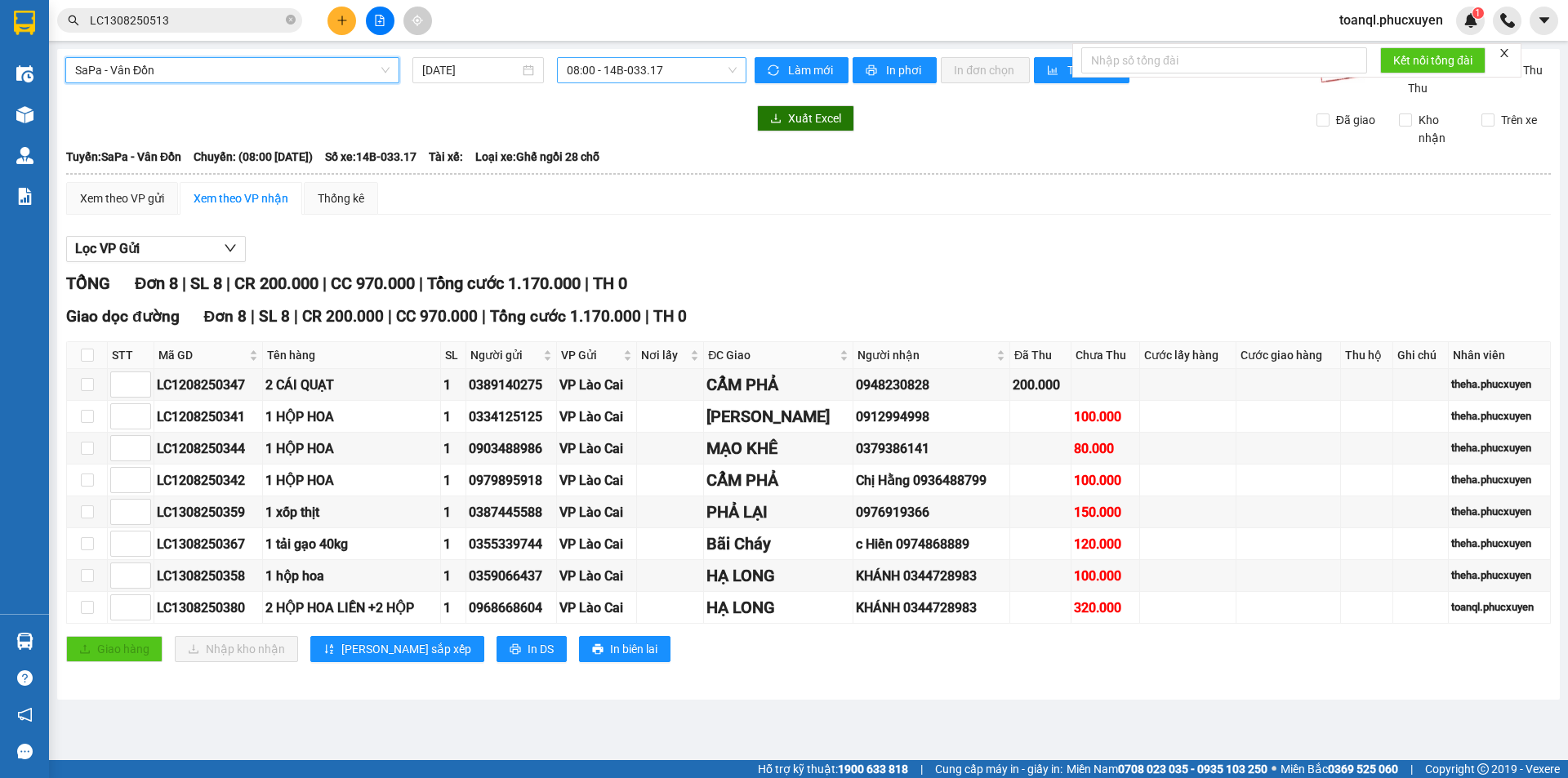
click at [660, 63] on span "08:00 - 14B-033.17" at bounding box center [652, 70] width 170 height 24
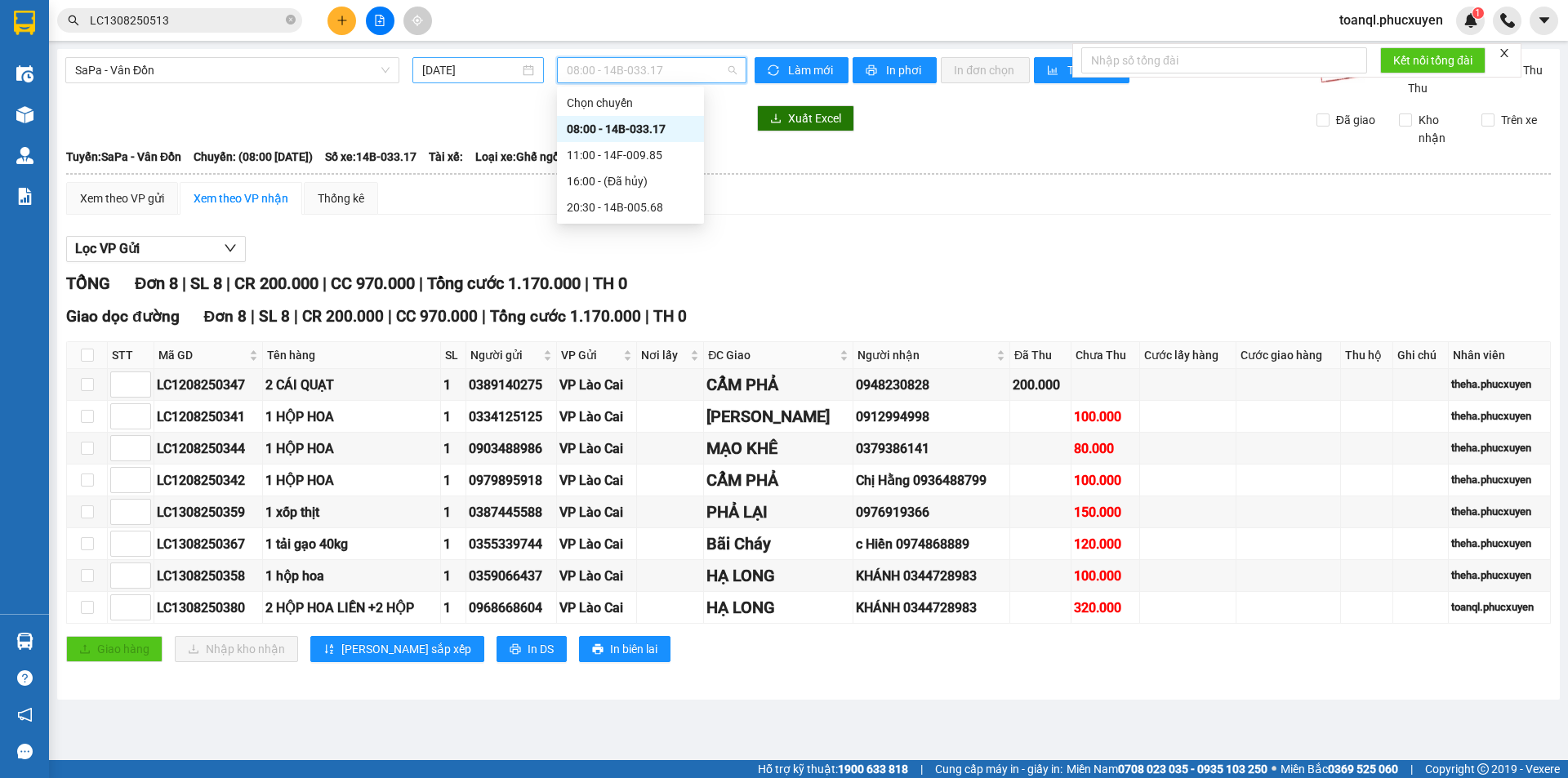
click at [481, 67] on input "[DATE]" at bounding box center [471, 70] width 97 height 18
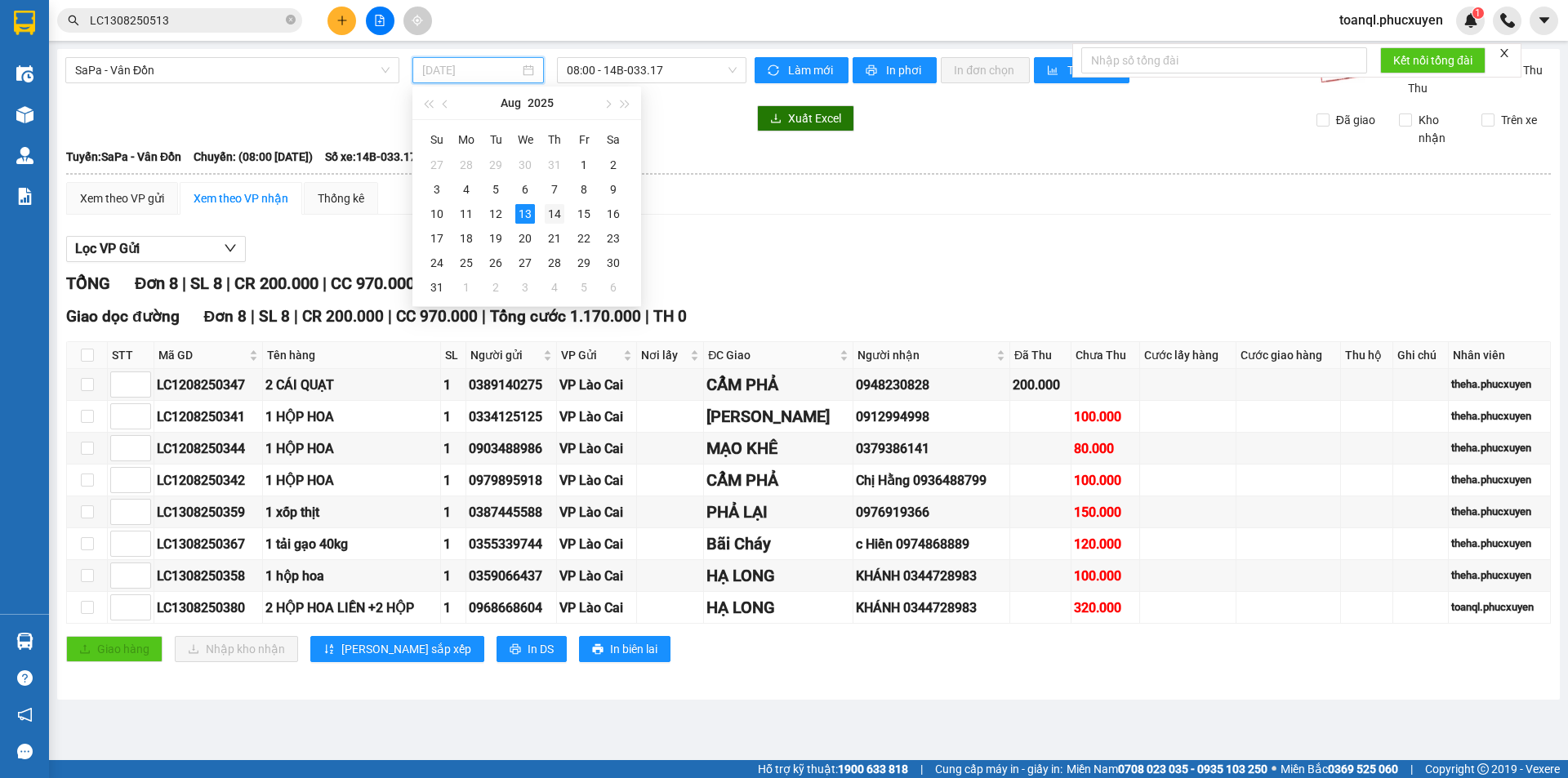
click at [547, 210] on div "14" at bounding box center [554, 214] width 20 height 20
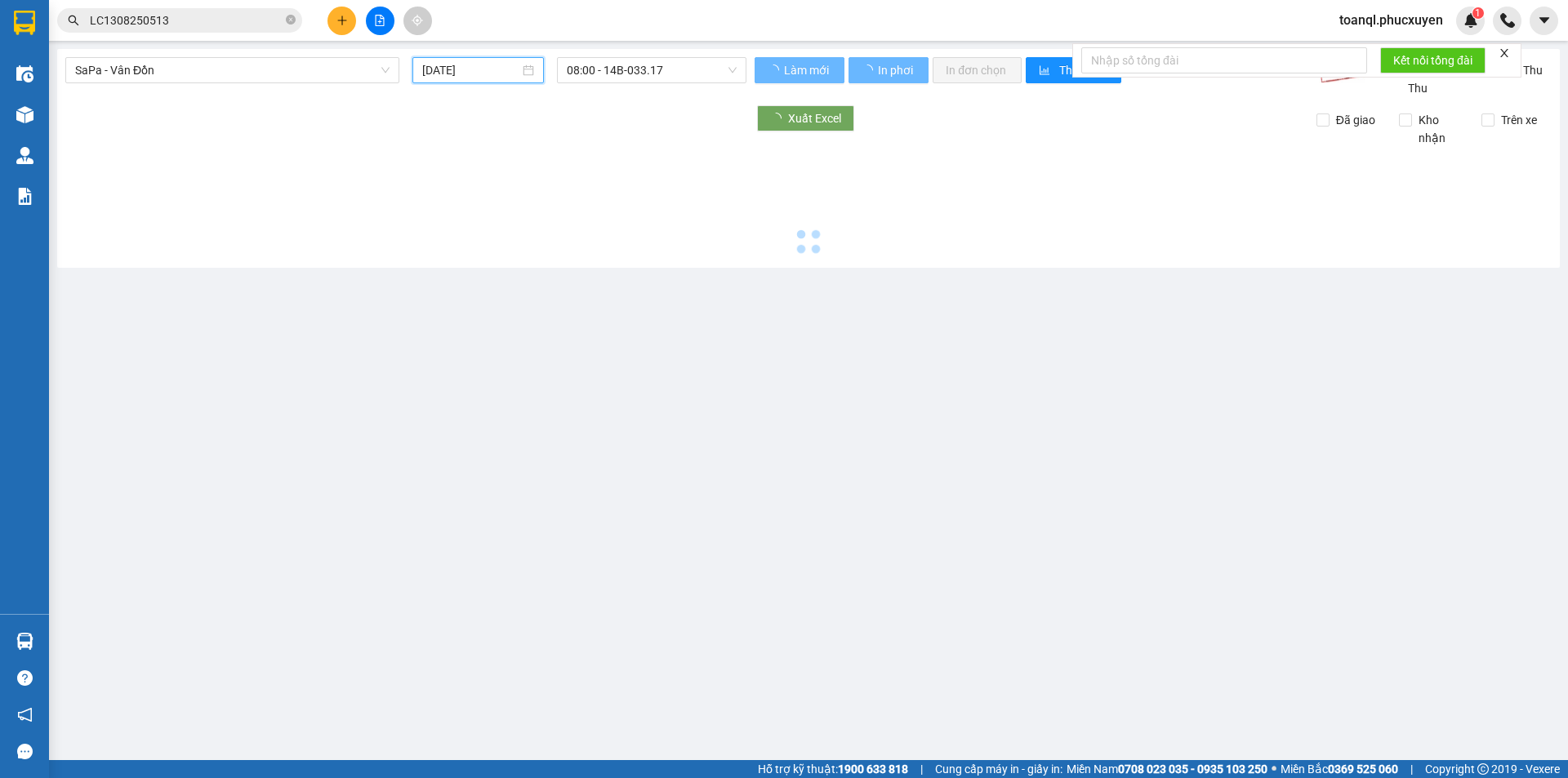
type input "[DATE]"
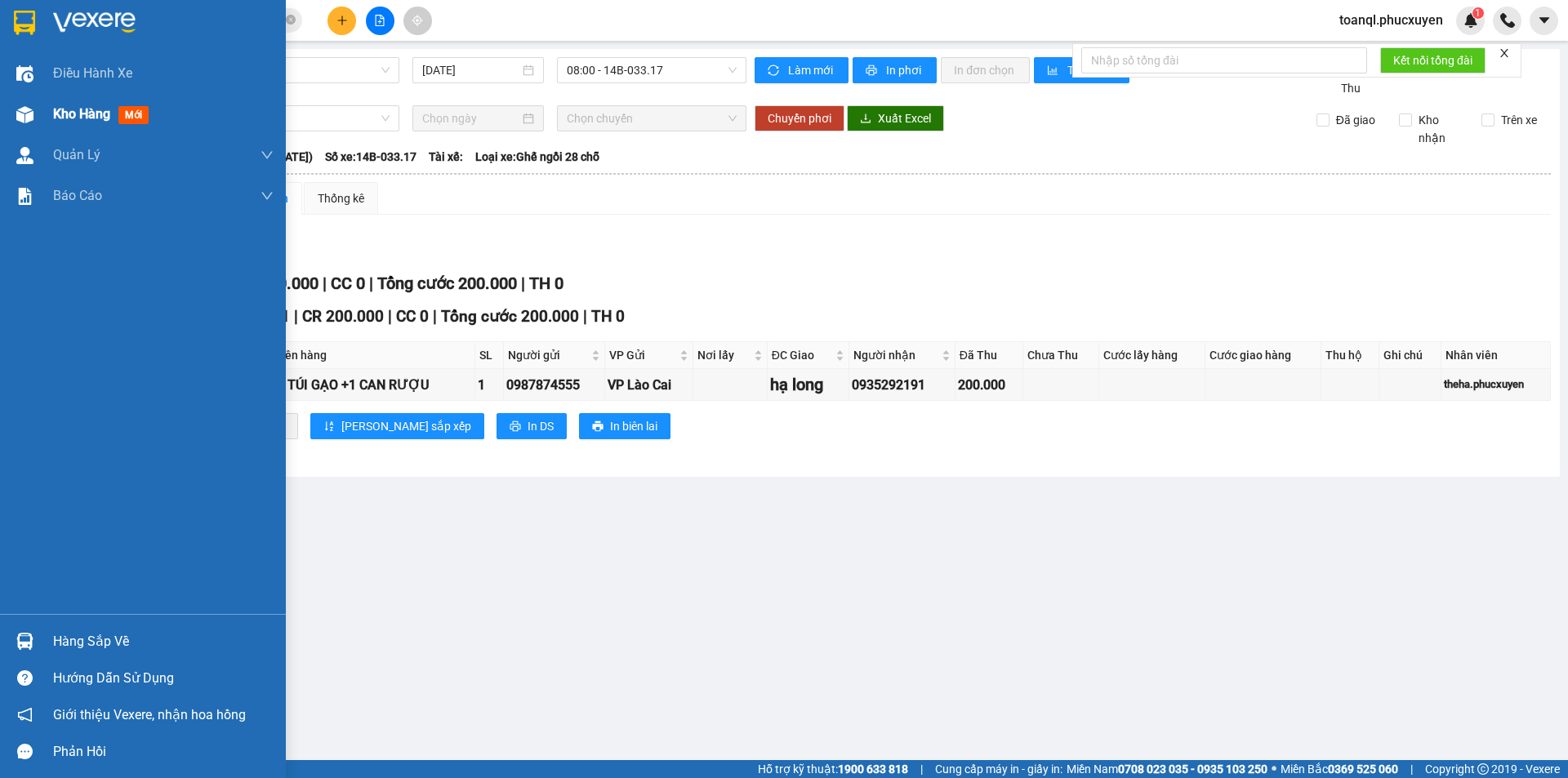
click at [24, 114] on img at bounding box center [24, 114] width 17 height 17
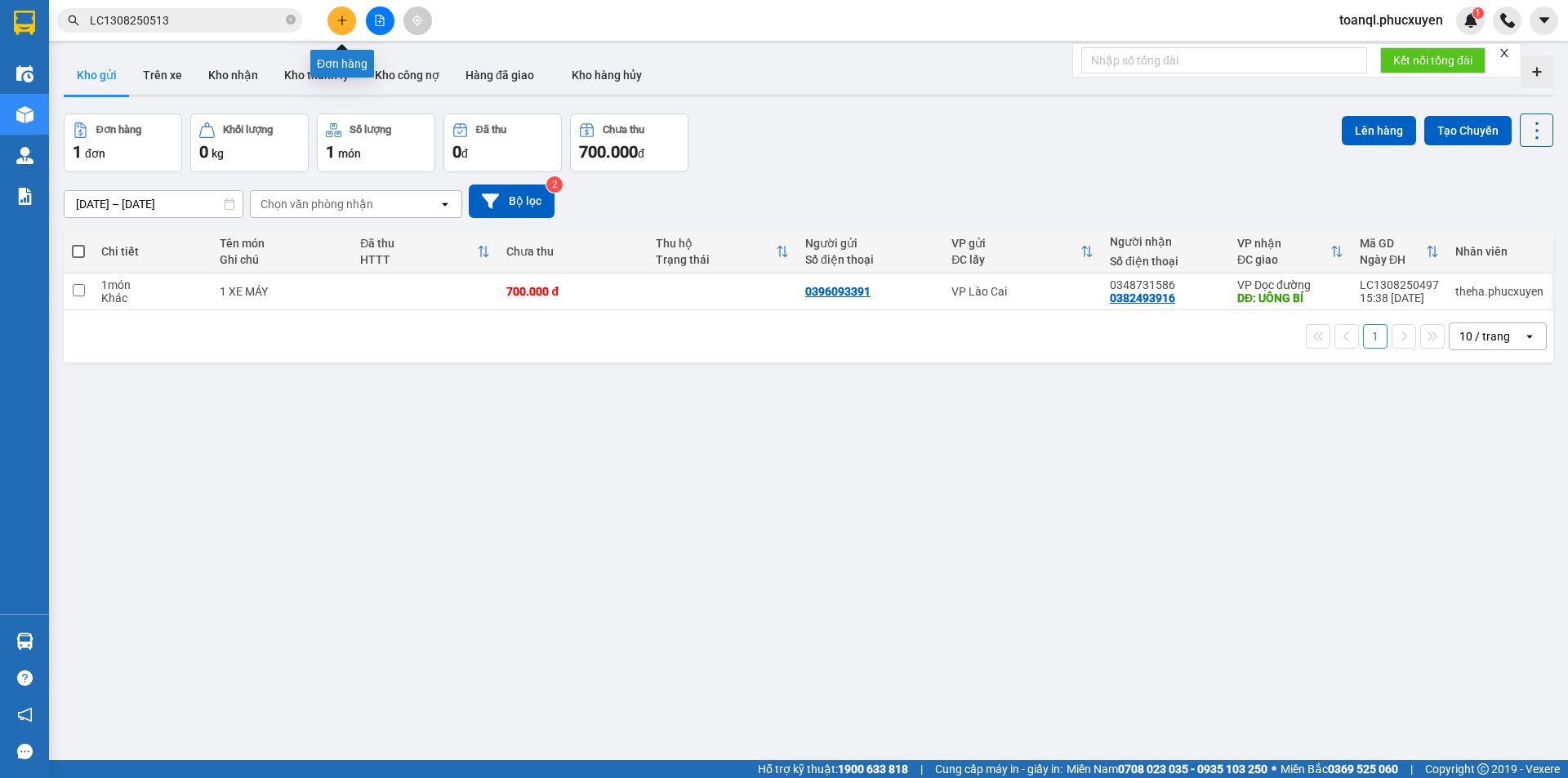
click at [346, 23] on icon "plus" at bounding box center [341, 20] width 12 height 12
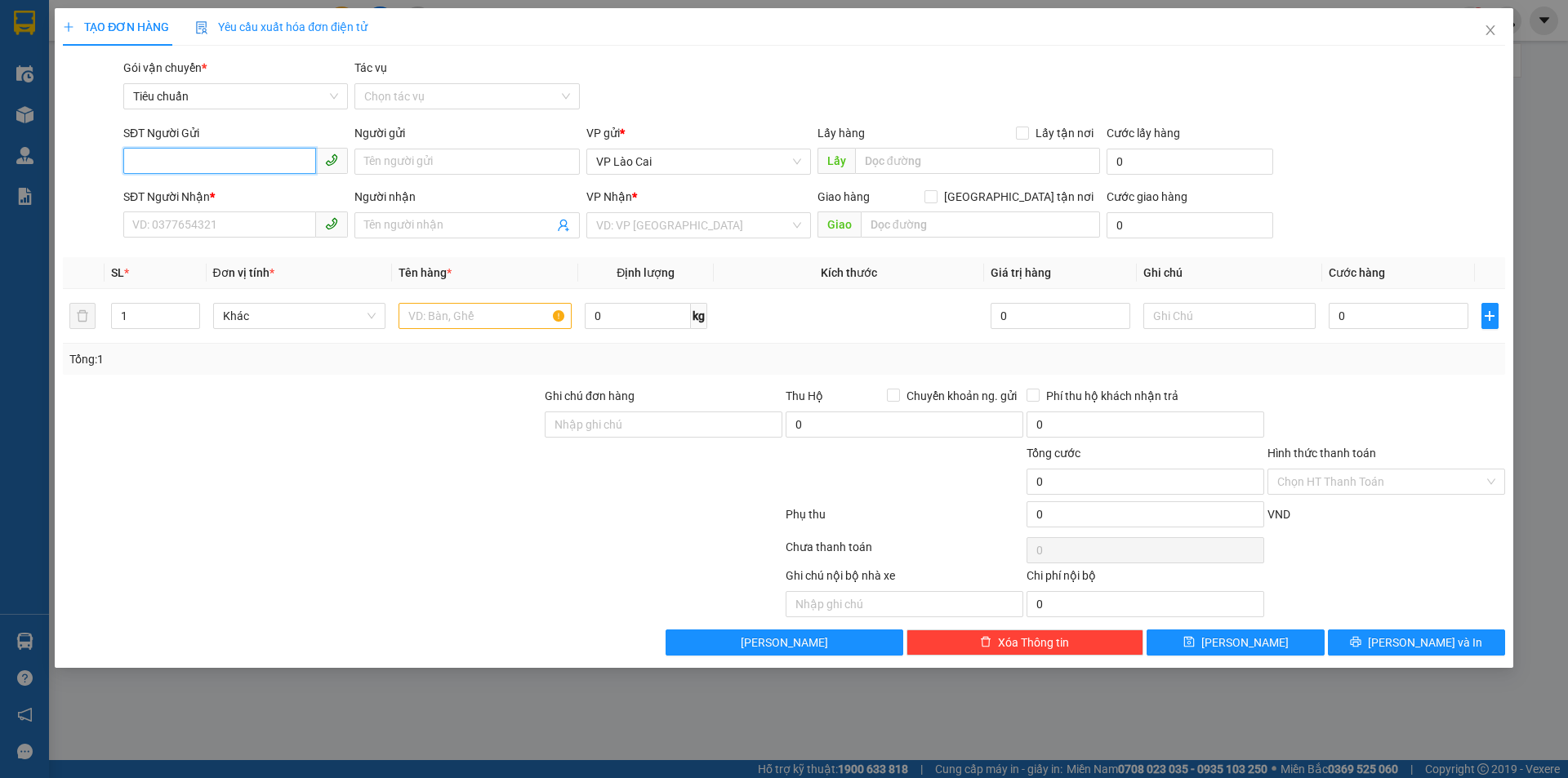
click at [237, 160] on input "SĐT Người Gửi" at bounding box center [219, 160] width 193 height 26
click at [173, 194] on div "0979895918" at bounding box center [235, 194] width 205 height 18
type input "0979895918"
click at [210, 229] on input "SĐT Người Nhận *" at bounding box center [219, 224] width 193 height 26
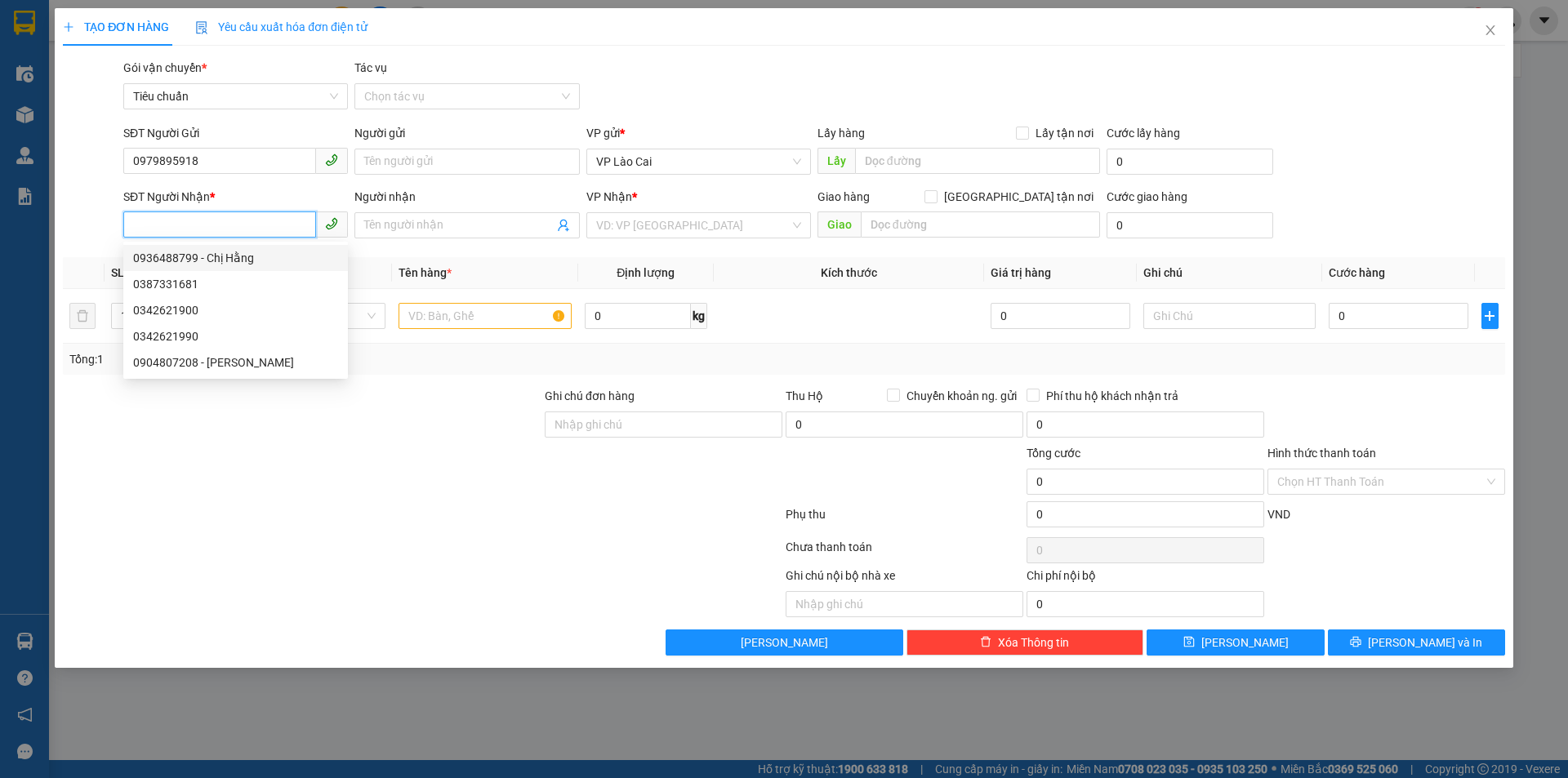
click at [170, 258] on div "0936488799 - Chị Hằng" at bounding box center [235, 258] width 205 height 18
type input "0936488799"
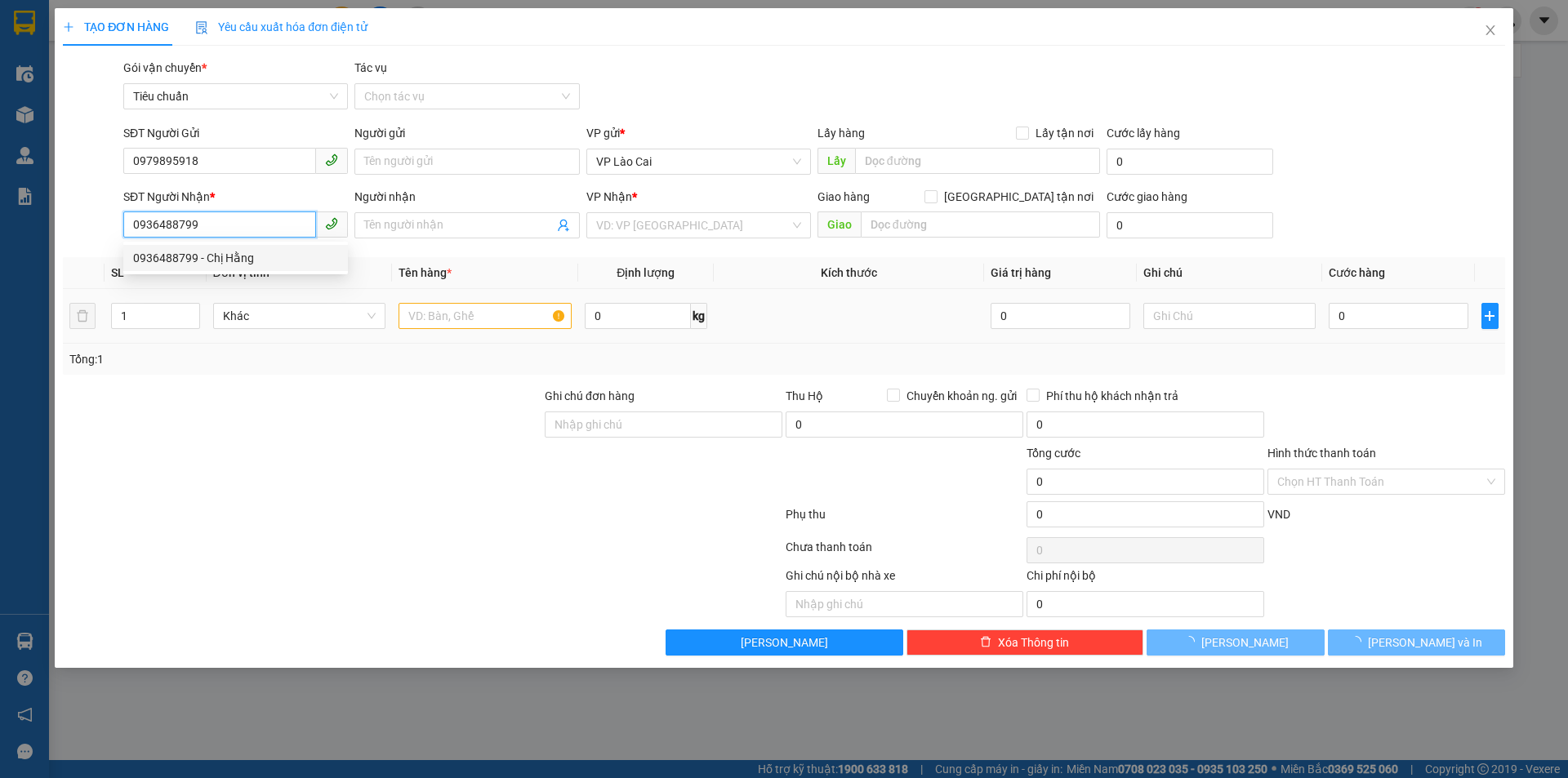
type input "Chị Hằng"
type input "CẨM PHẢ"
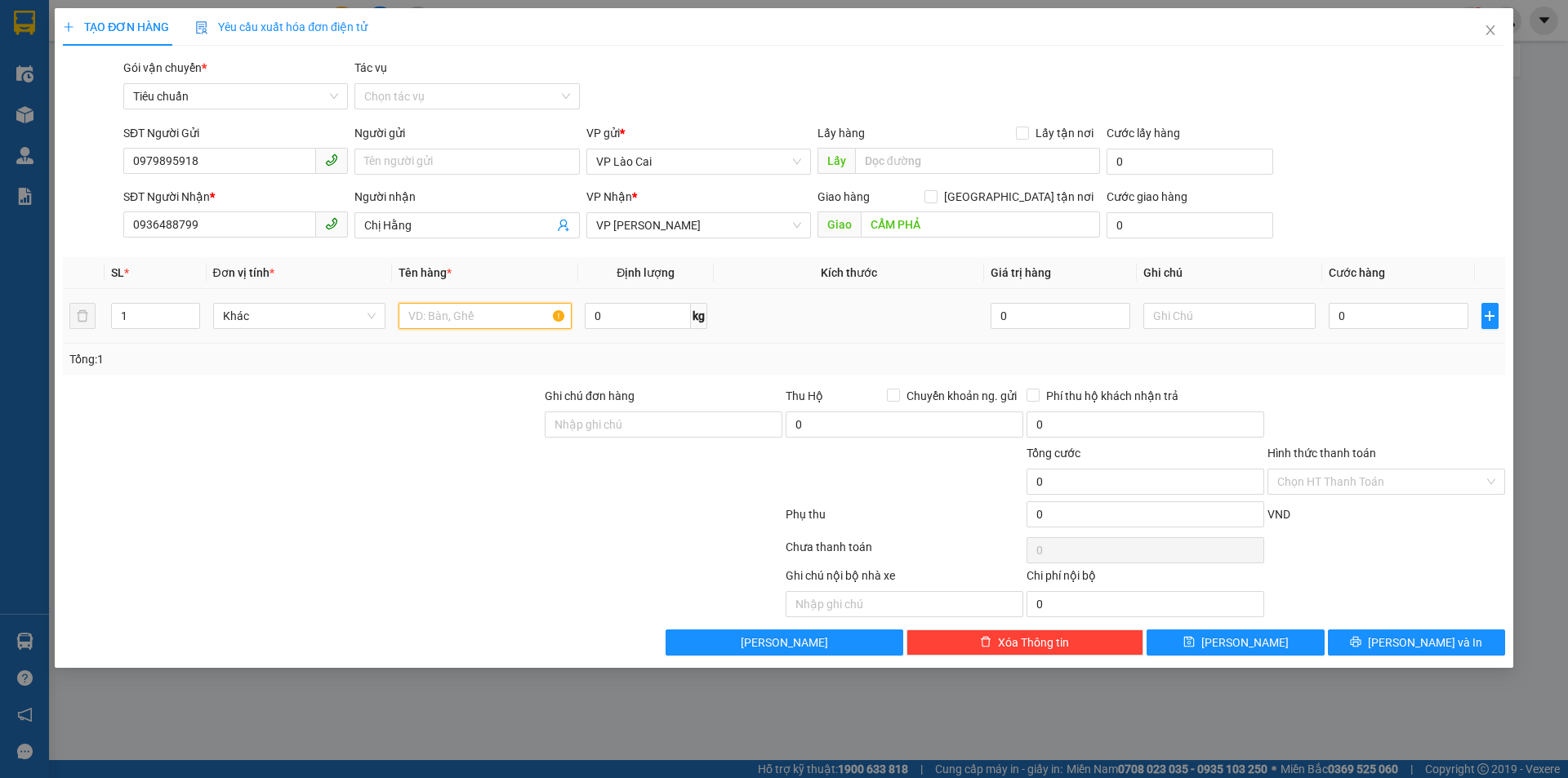
click at [516, 324] on input "text" at bounding box center [485, 315] width 173 height 26
type input "1 HỘP HOA"
click at [1437, 323] on input "0" at bounding box center [1399, 315] width 139 height 26
type input "1"
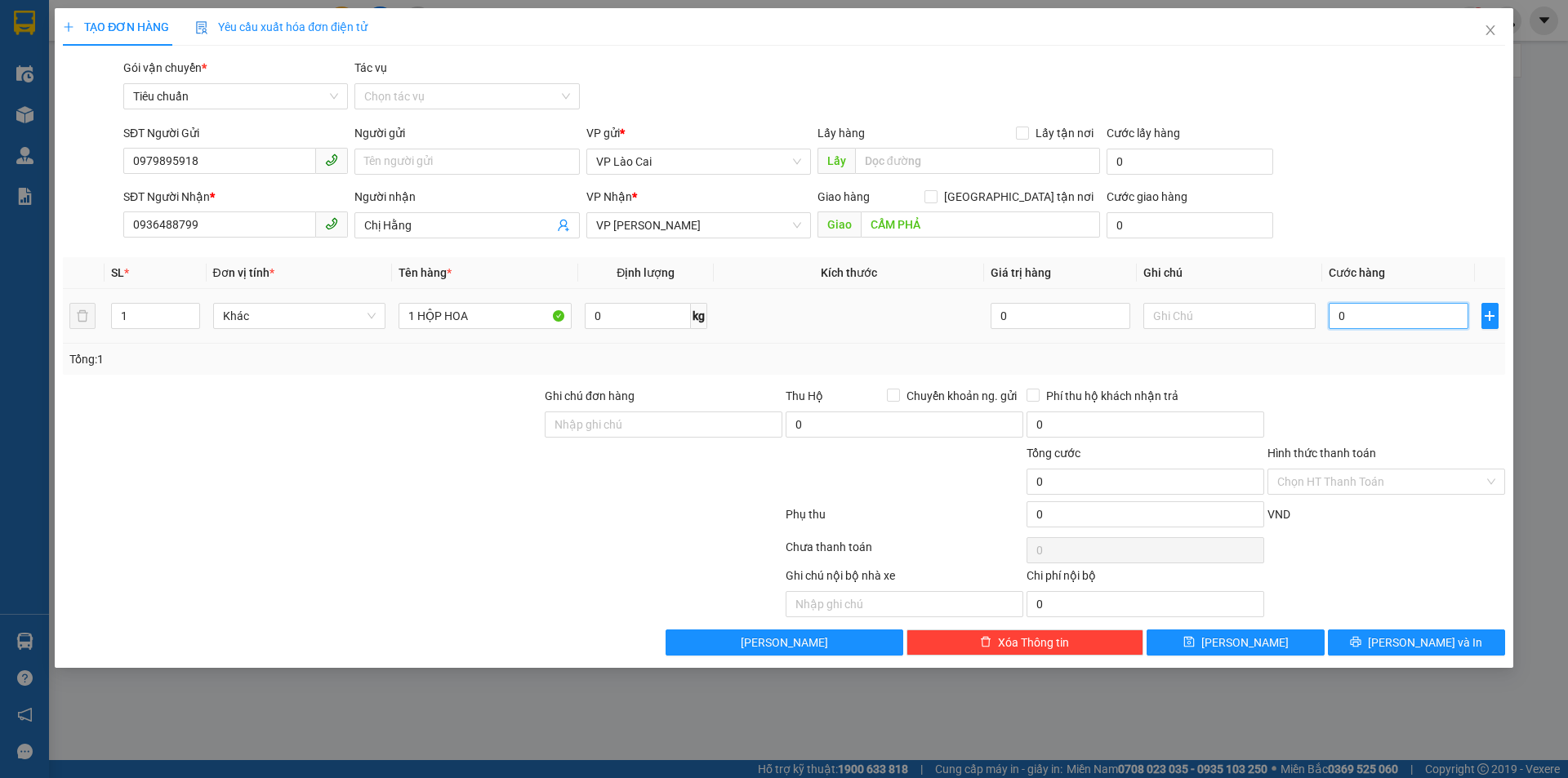
type input "1"
type input "10"
type input "100"
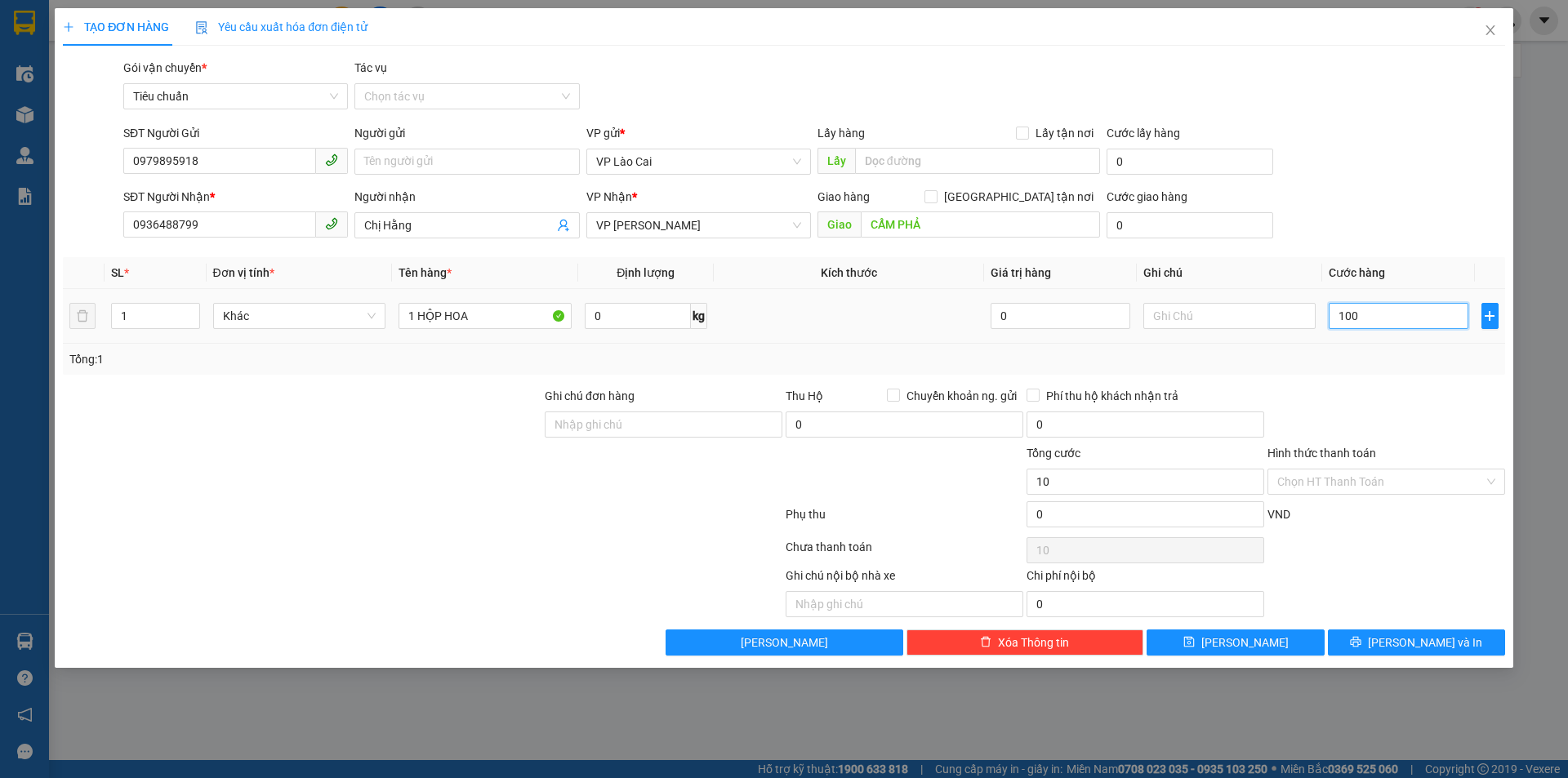
type input "100"
type input "100.000"
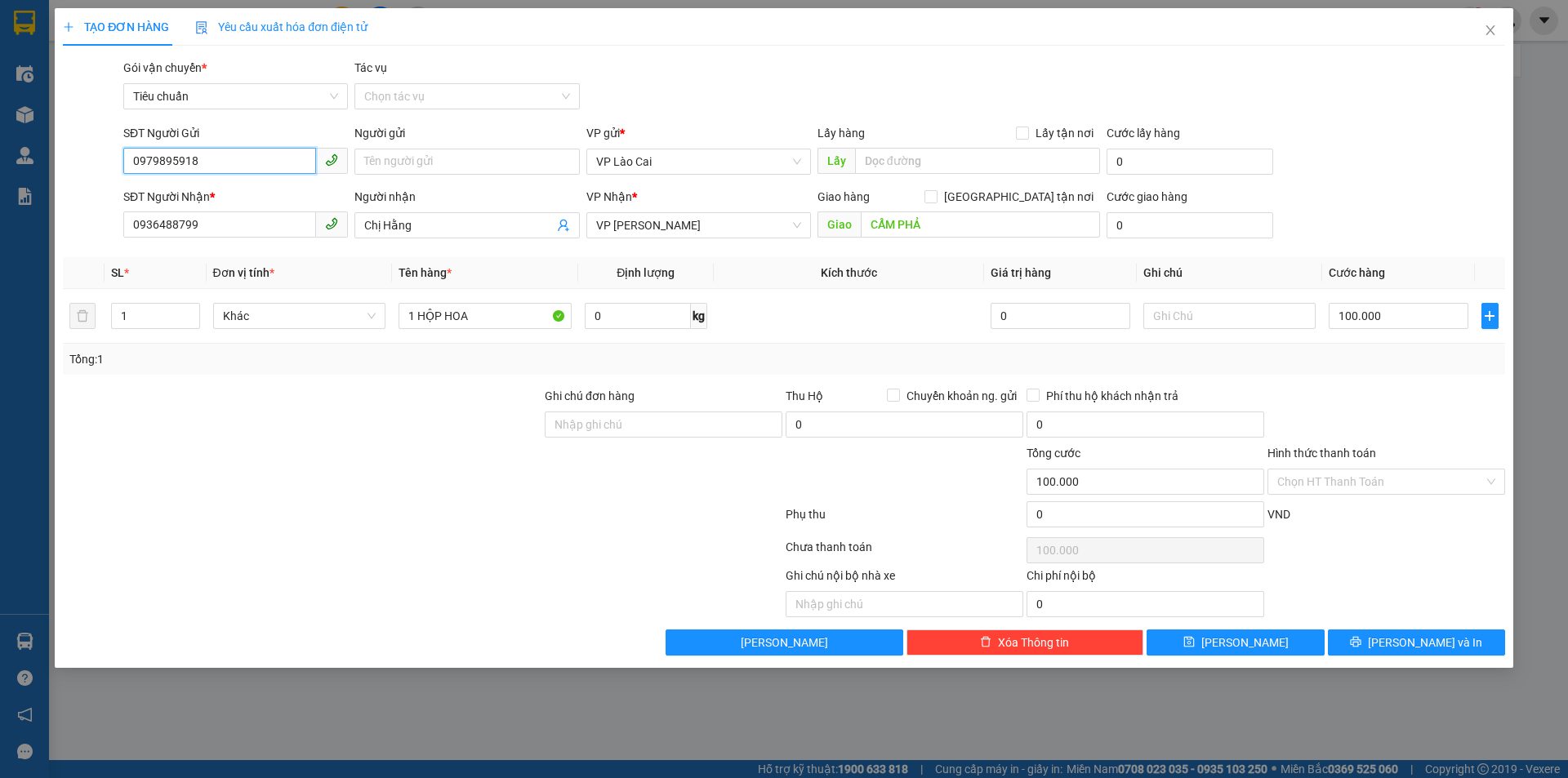
drag, startPoint x: 219, startPoint y: 170, endPoint x: 98, endPoint y: 166, distance: 121.1
click at [99, 168] on div "SĐT Người Gửi 0979895918 Người gửi Tên người gửi VP gửi * VP Lào Cai Lấy hàng L…" at bounding box center [784, 152] width 1446 height 57
drag, startPoint x: 207, startPoint y: 223, endPoint x: 77, endPoint y: 246, distance: 132.0
click at [77, 246] on div "Transit Pickup Surcharge Ids Transit Deliver Surcharge Ids Transit Deliver Surc…" at bounding box center [784, 357] width 1442 height 597
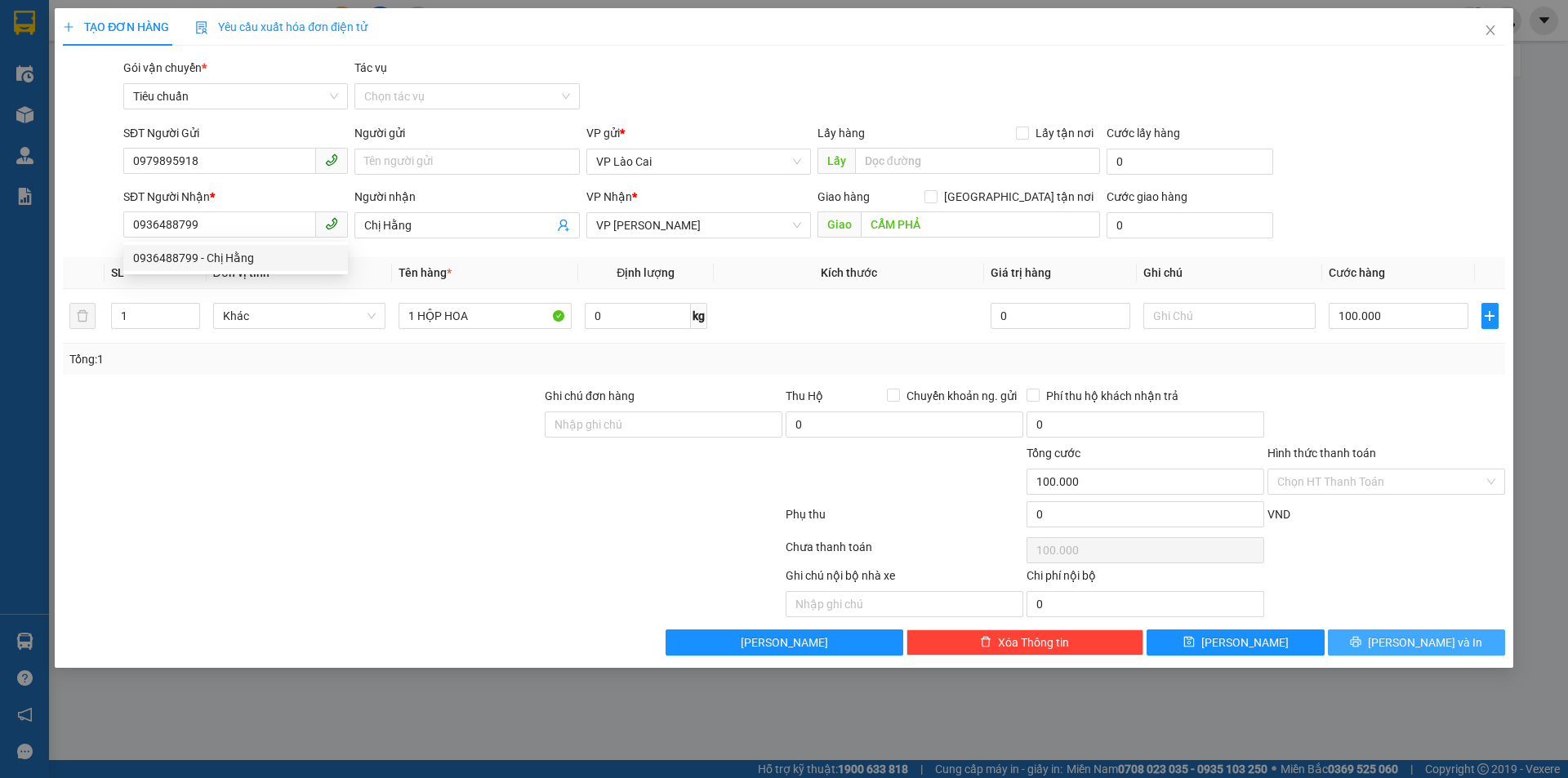
click at [1451, 643] on button "[PERSON_NAME] và In" at bounding box center [1416, 642] width 177 height 26
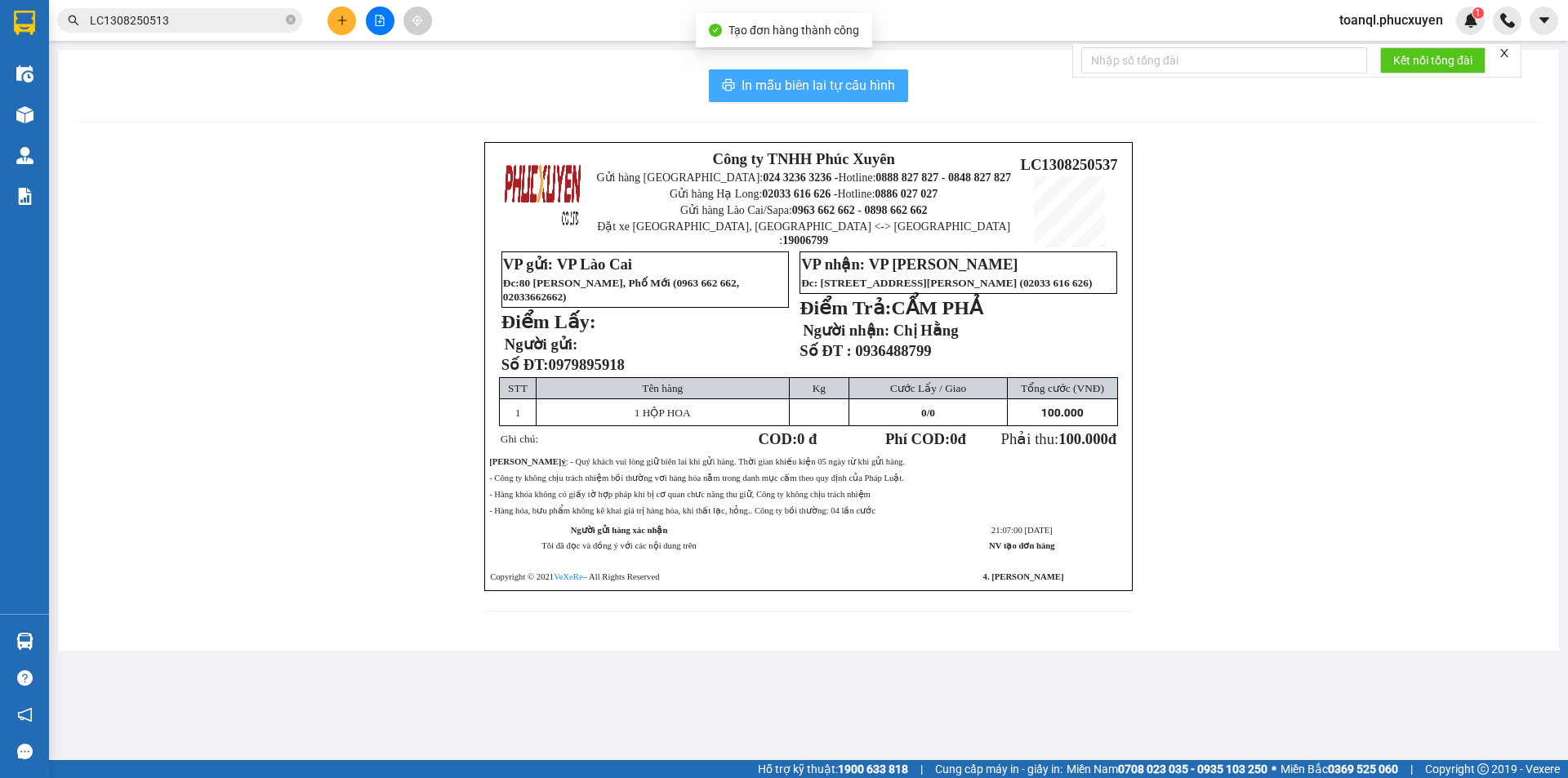
click at [809, 70] on button "In mẫu biên lai tự cấu hình" at bounding box center [809, 86] width 200 height 33
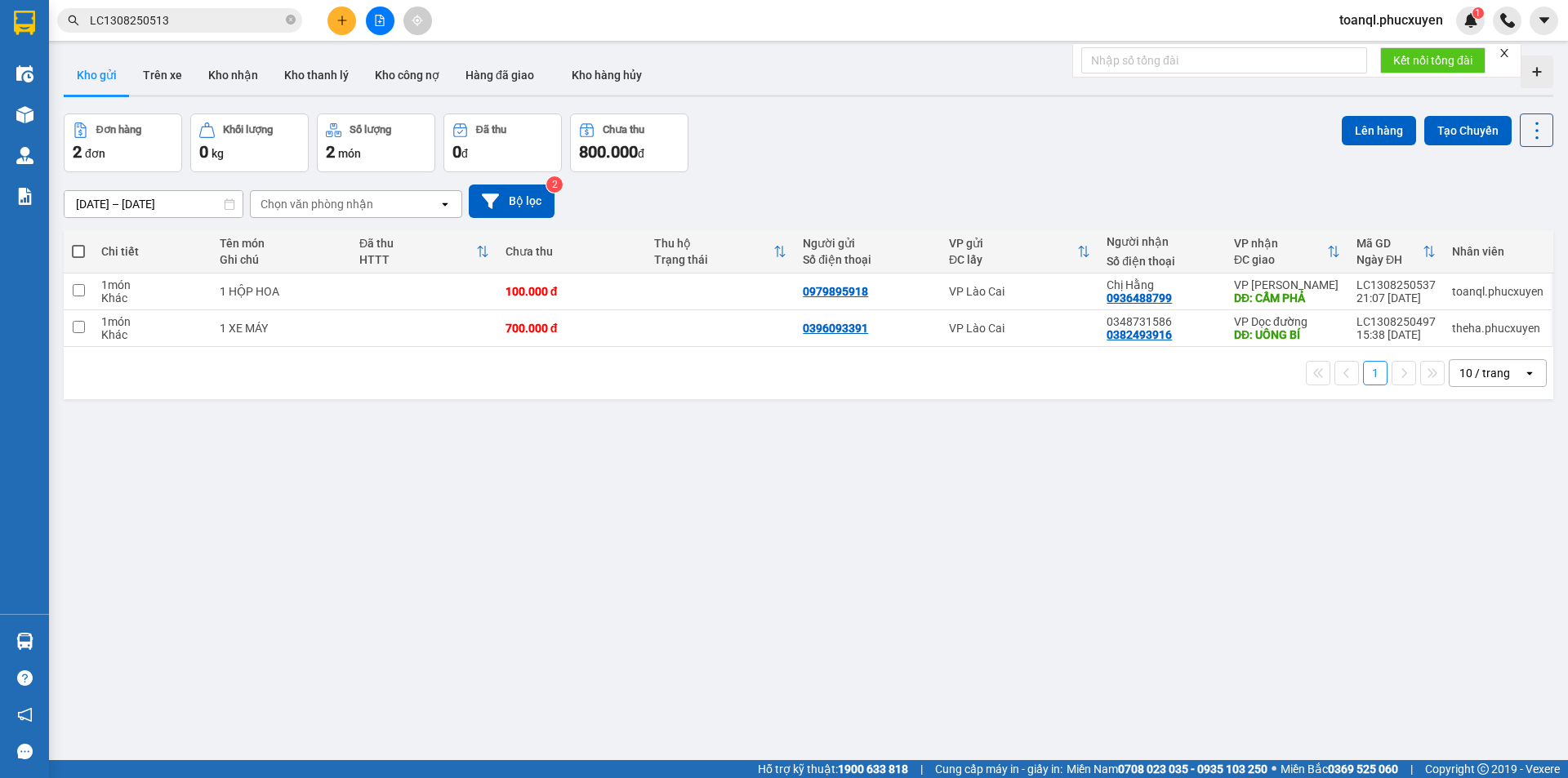
click at [562, 515] on div "ver 1.8.138 Kho gửi Trên xe Kho nhận Kho thanh lý Kho công nợ Hàng đã giao Kho …" at bounding box center [809, 438] width 1503 height 778
click at [529, 286] on div "100.000 đ" at bounding box center [571, 291] width 132 height 13
checkbox input "true"
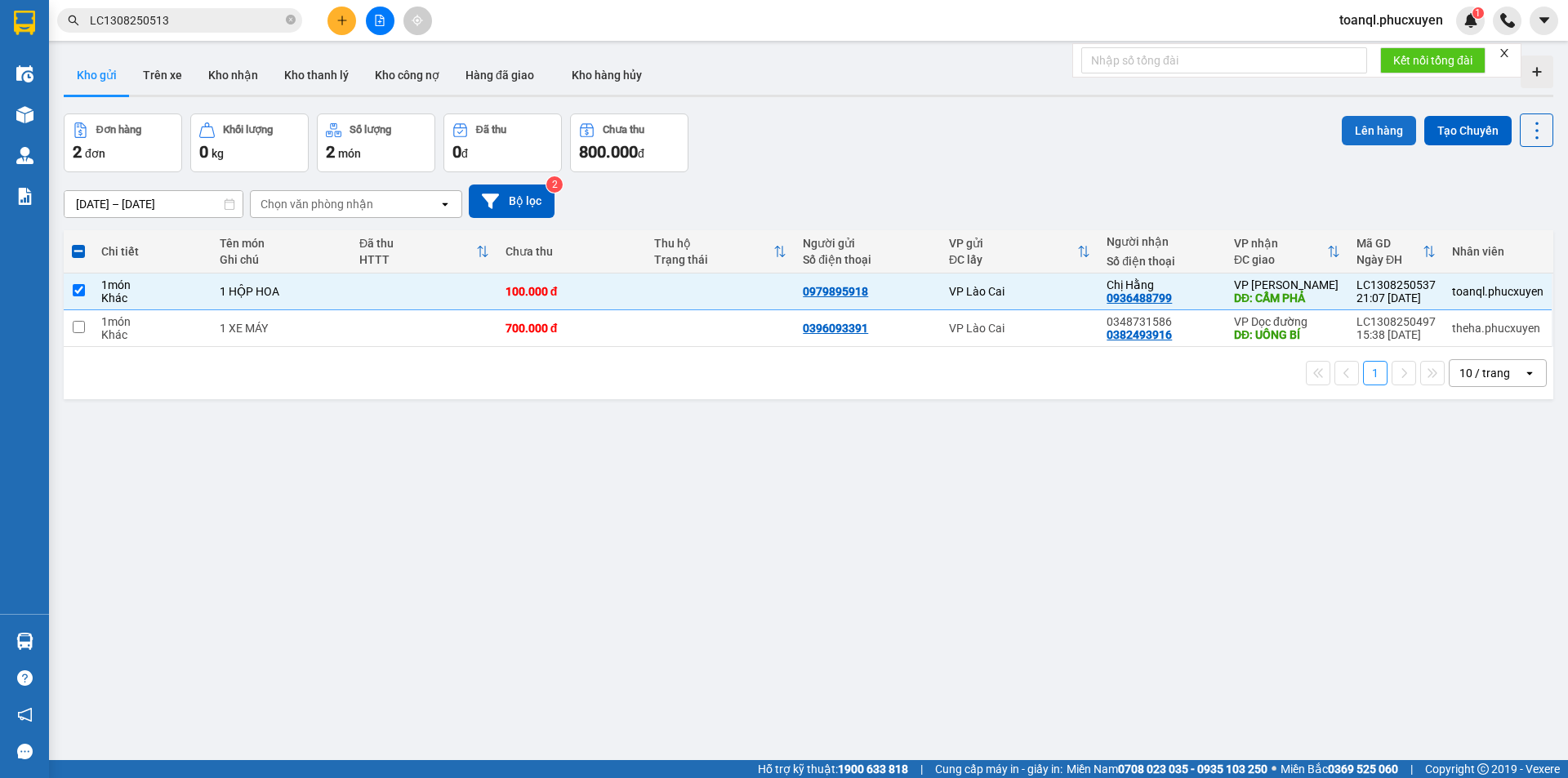
click at [1358, 128] on button "Lên hàng" at bounding box center [1378, 130] width 74 height 29
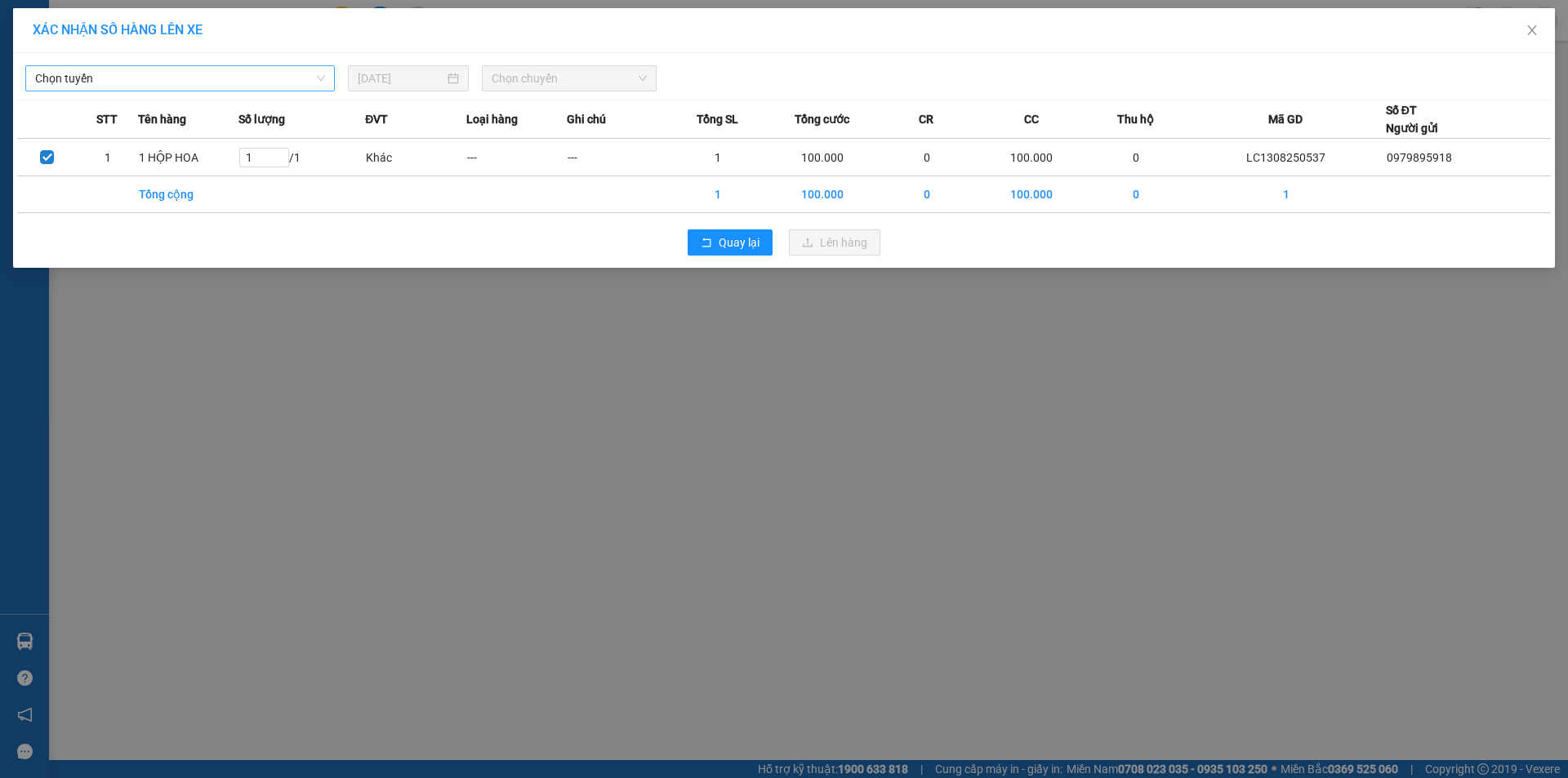
click at [252, 89] on span "Chọn tuyến" at bounding box center [179, 78] width 290 height 24
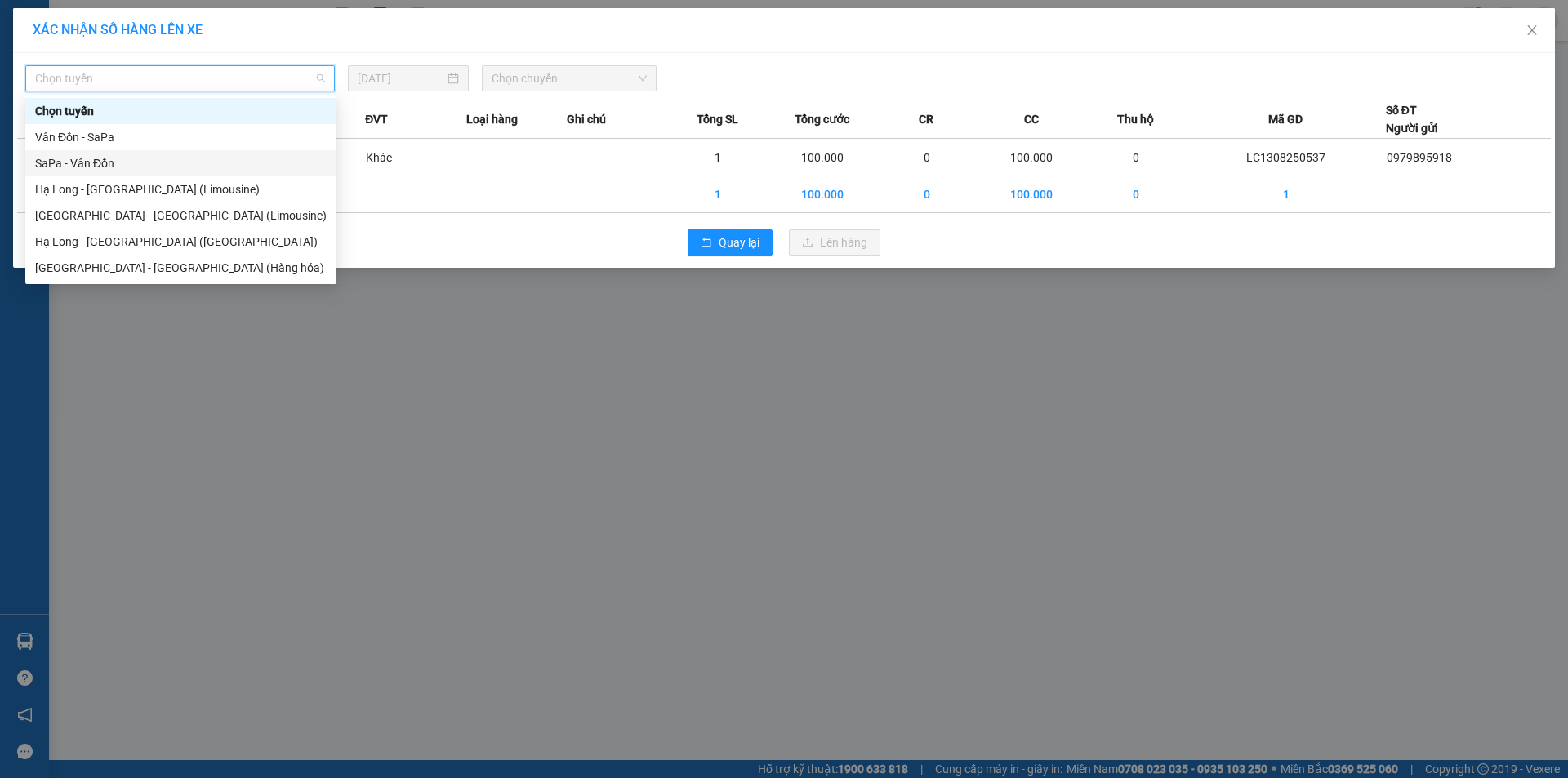
drag, startPoint x: 82, startPoint y: 157, endPoint x: 524, endPoint y: 92, distance: 446.8
click at [84, 157] on div "SaPa - Vân Đồn" at bounding box center [180, 163] width 291 height 18
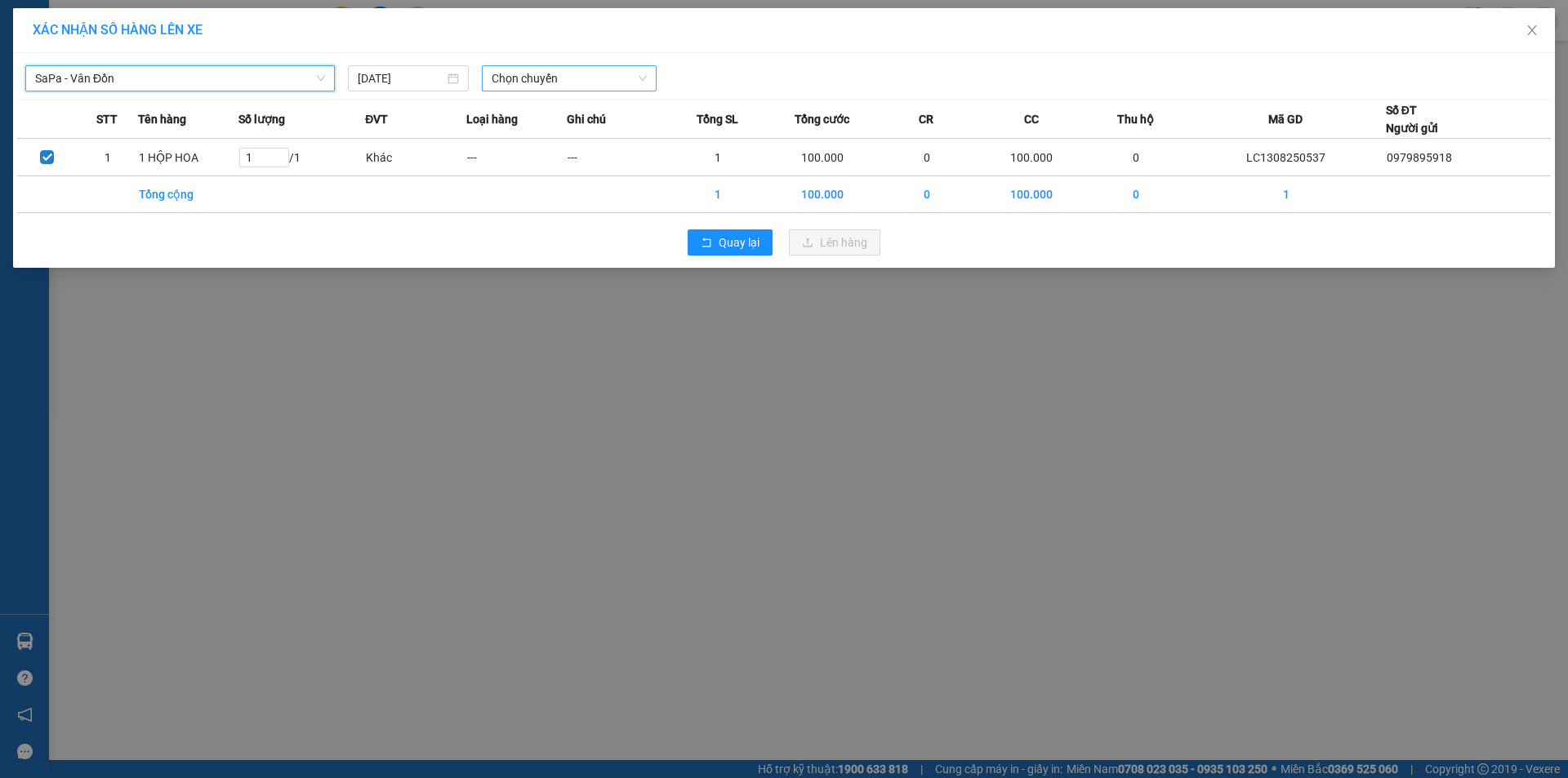
click at [601, 84] on span "Chọn chuyến" at bounding box center [569, 78] width 155 height 24
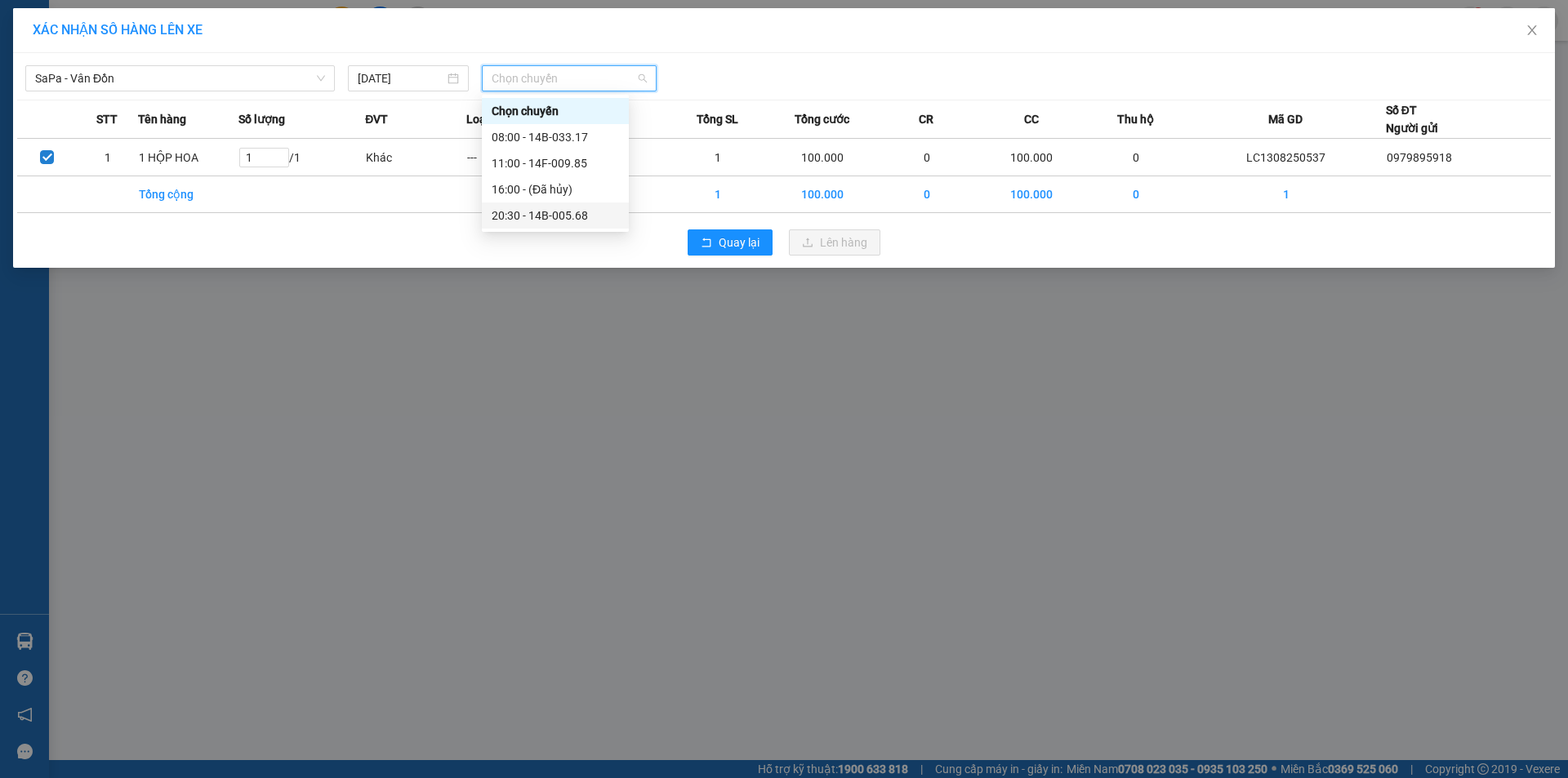
drag, startPoint x: 577, startPoint y: 209, endPoint x: 744, endPoint y: 205, distance: 167.0
click at [579, 209] on div "20:30 - 14B-005.68" at bounding box center [554, 216] width 127 height 18
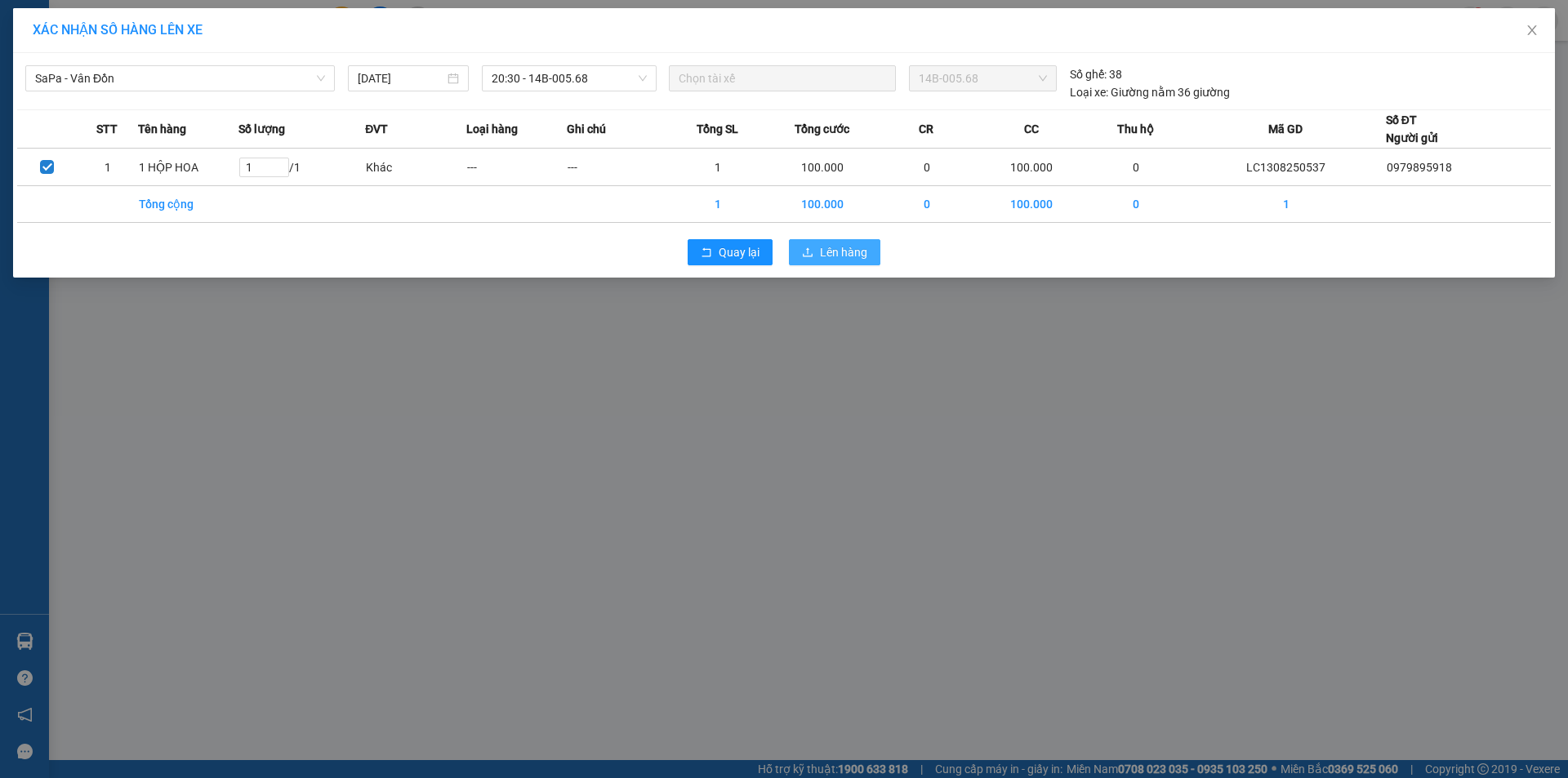
click at [820, 248] on span "Lên hàng" at bounding box center [843, 252] width 47 height 18
